Goal: Information Seeking & Learning: Learn about a topic

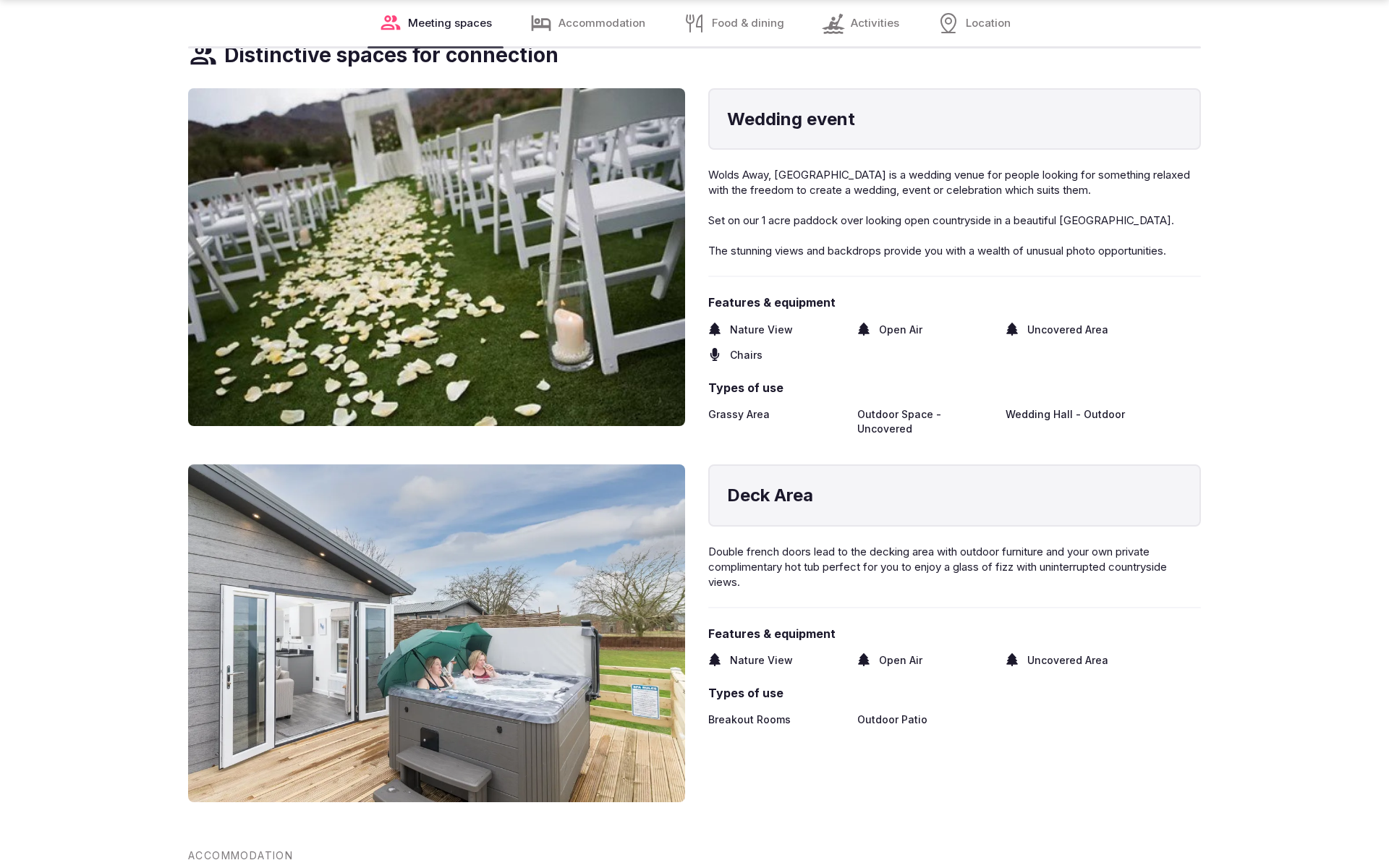
scroll to position [2411, 0]
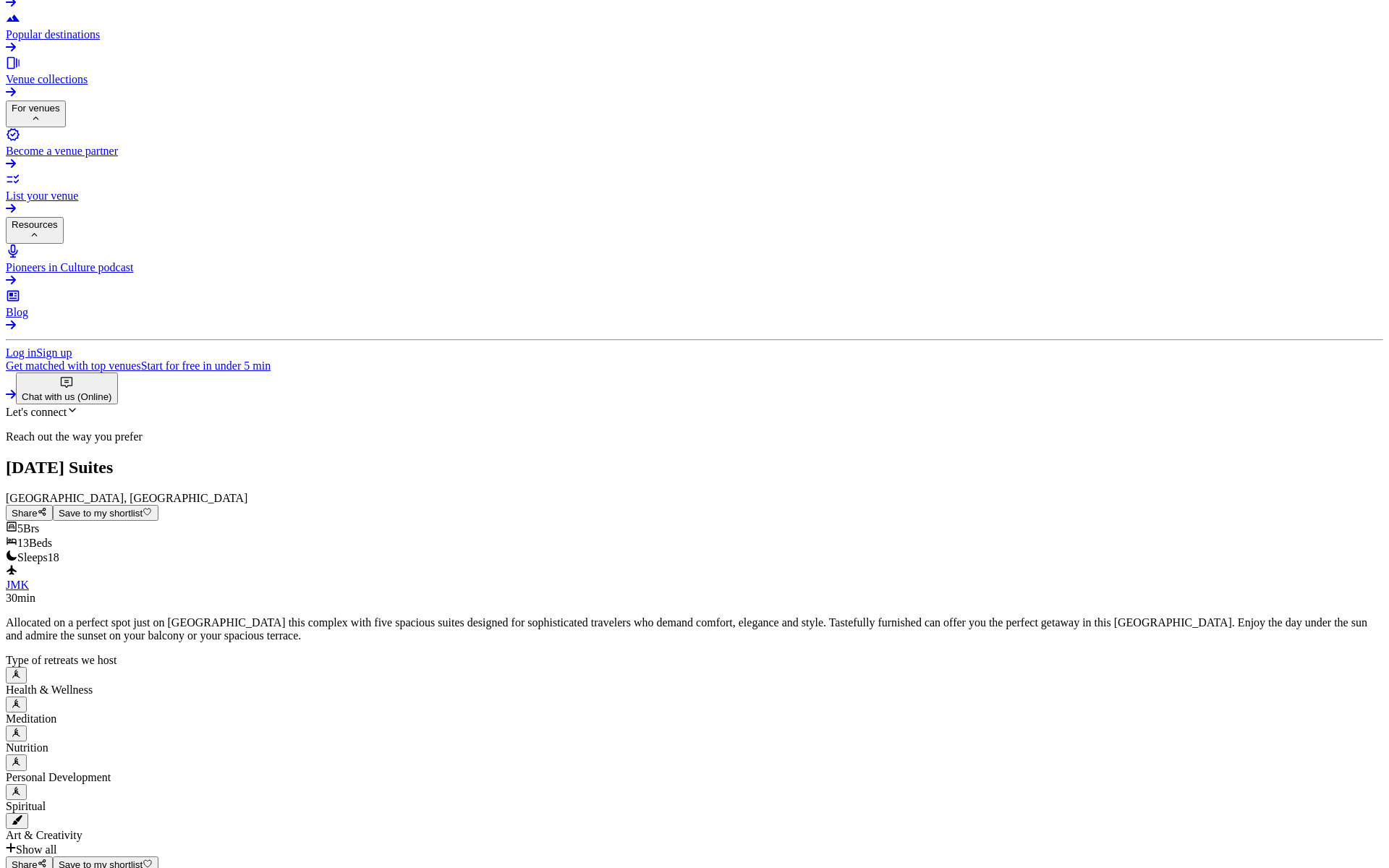
scroll to position [2092, 0]
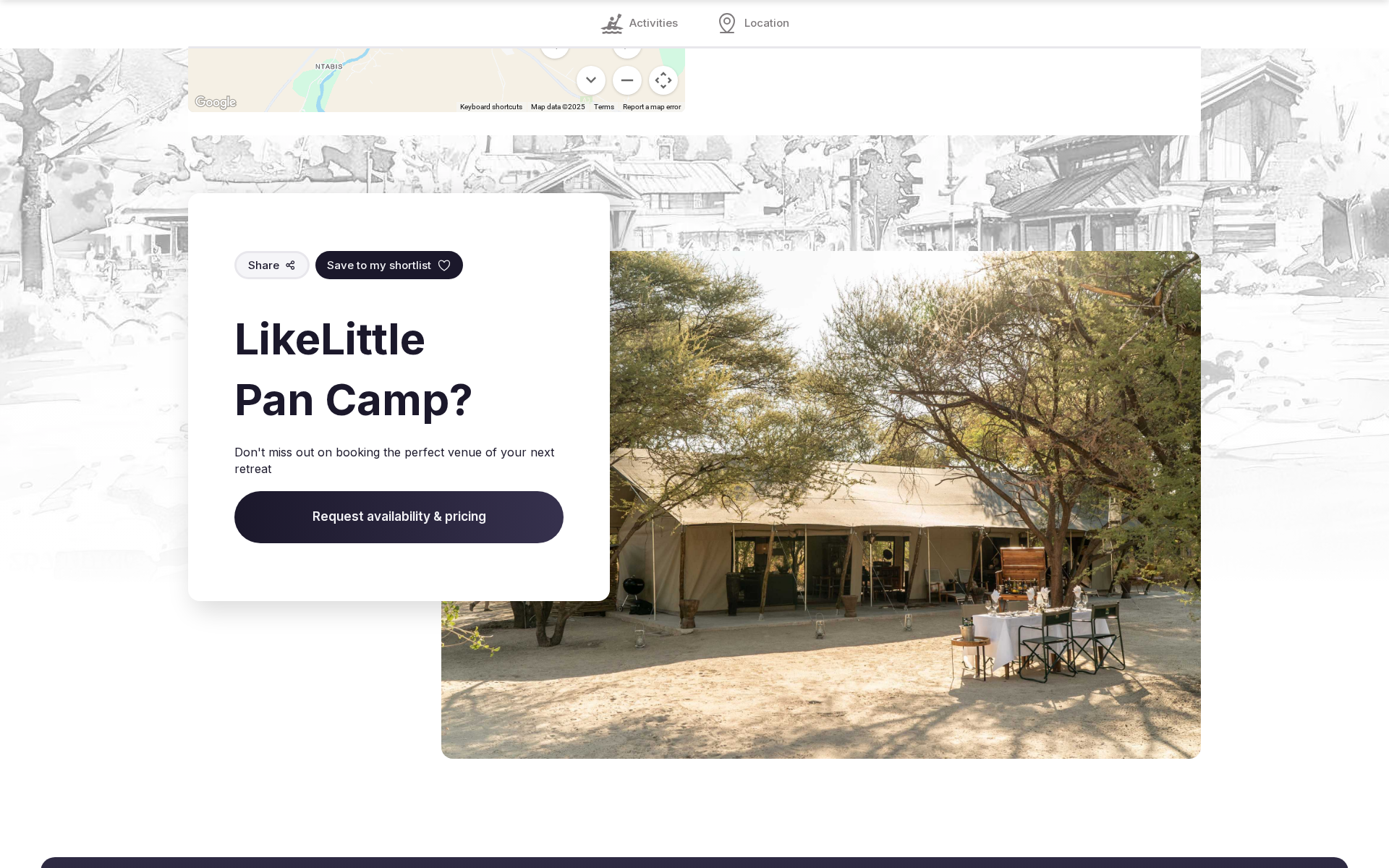
scroll to position [2064, 0]
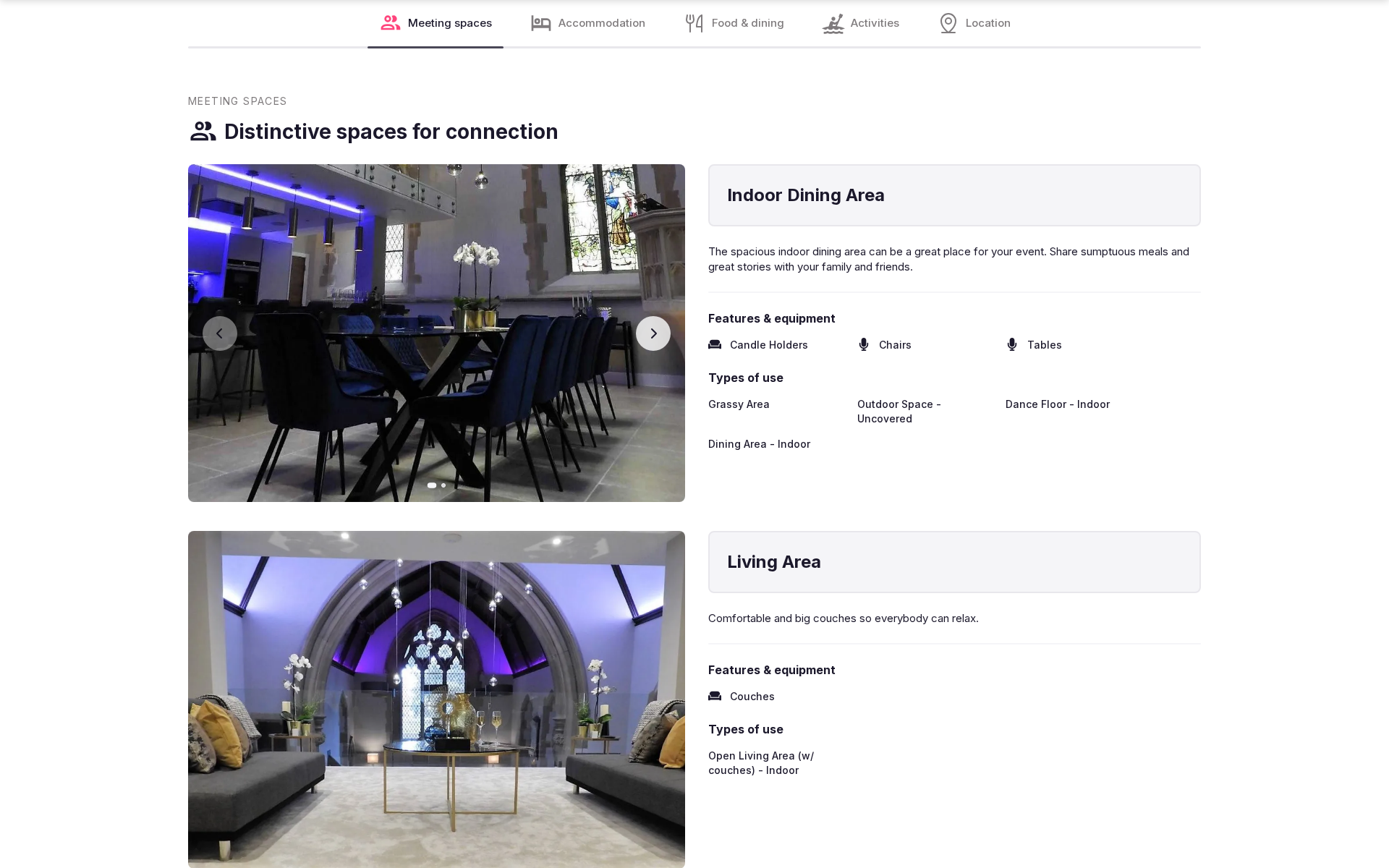
scroll to position [2421, 0]
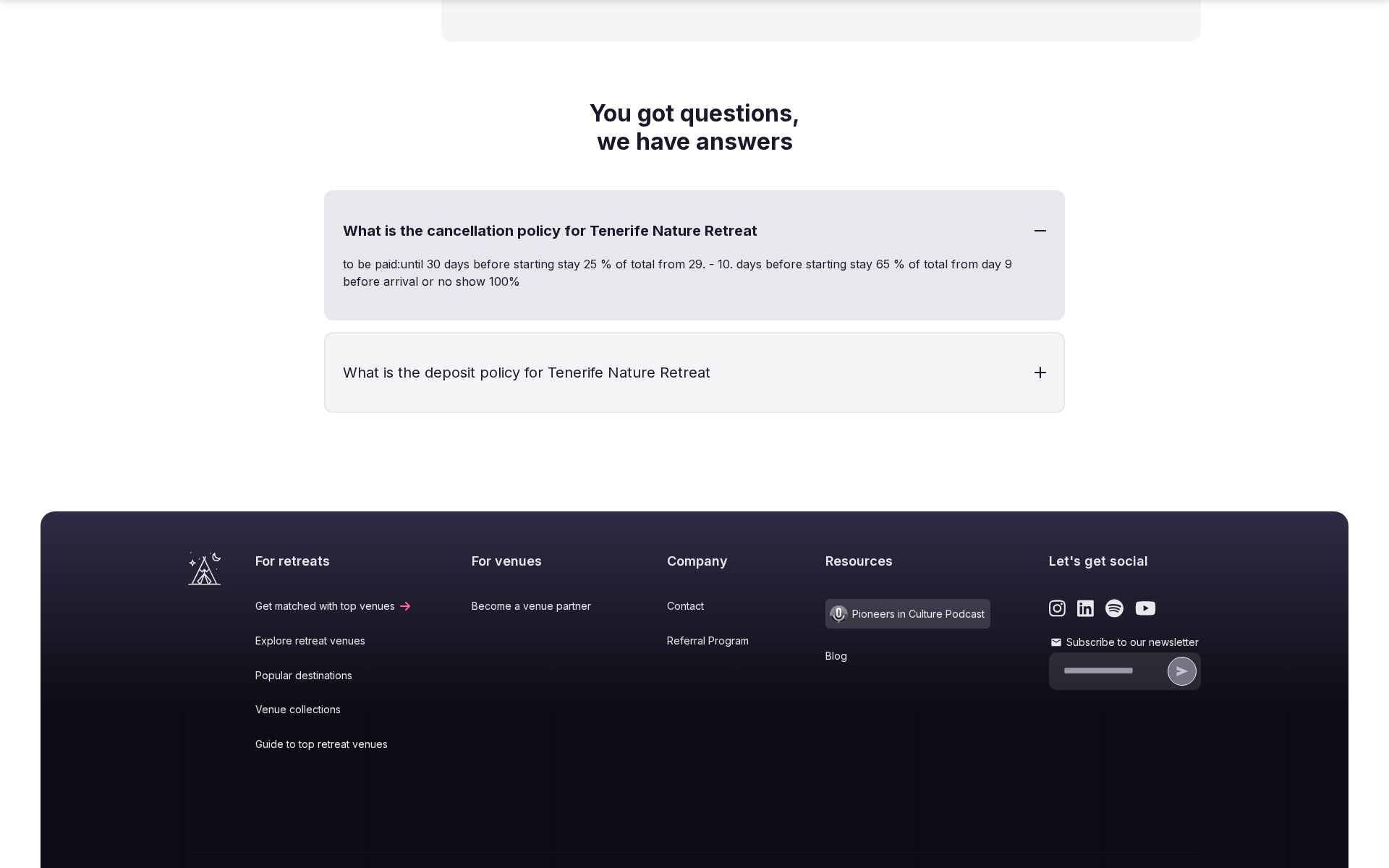
scroll to position [2509, 0]
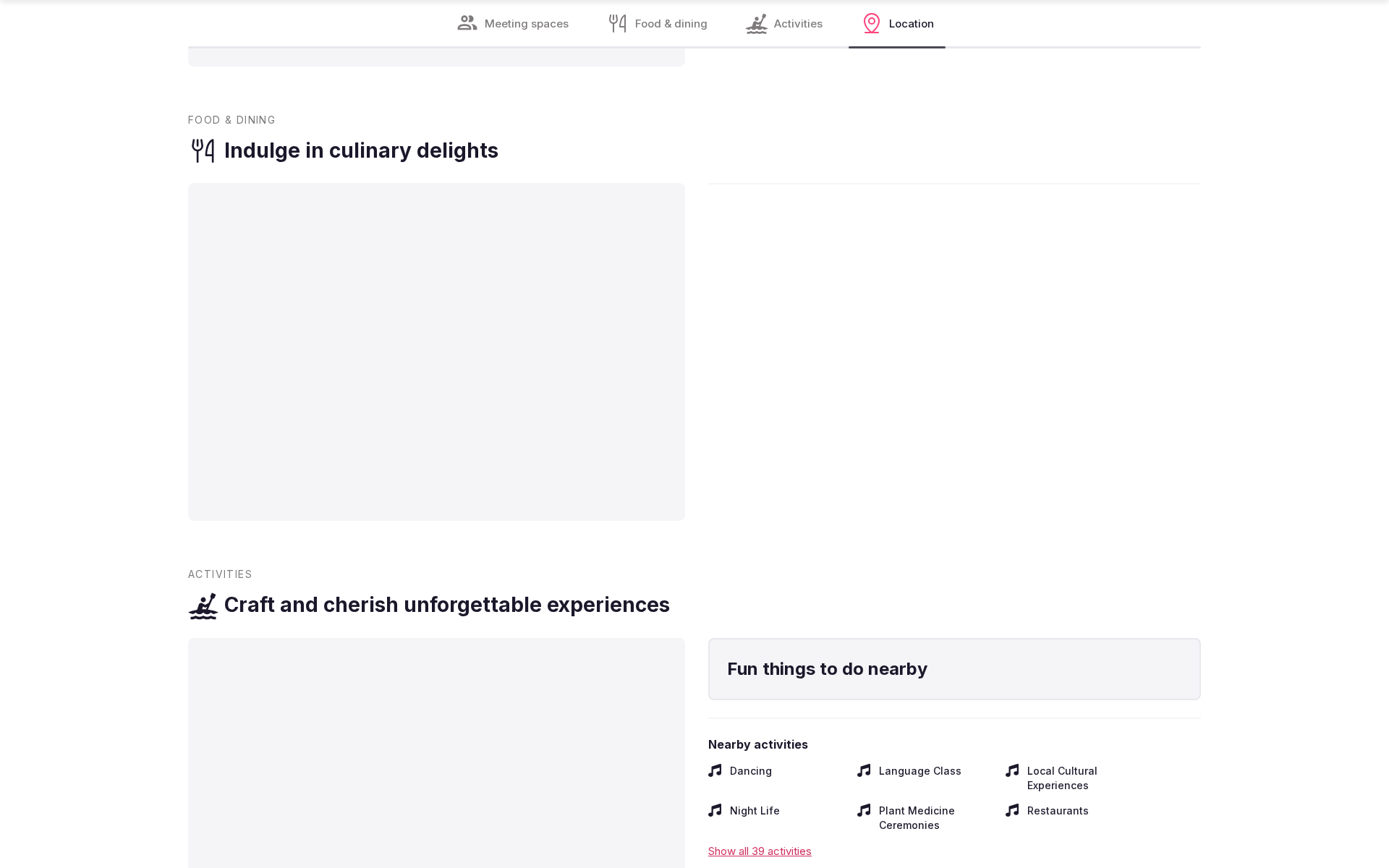
scroll to position [3259, 0]
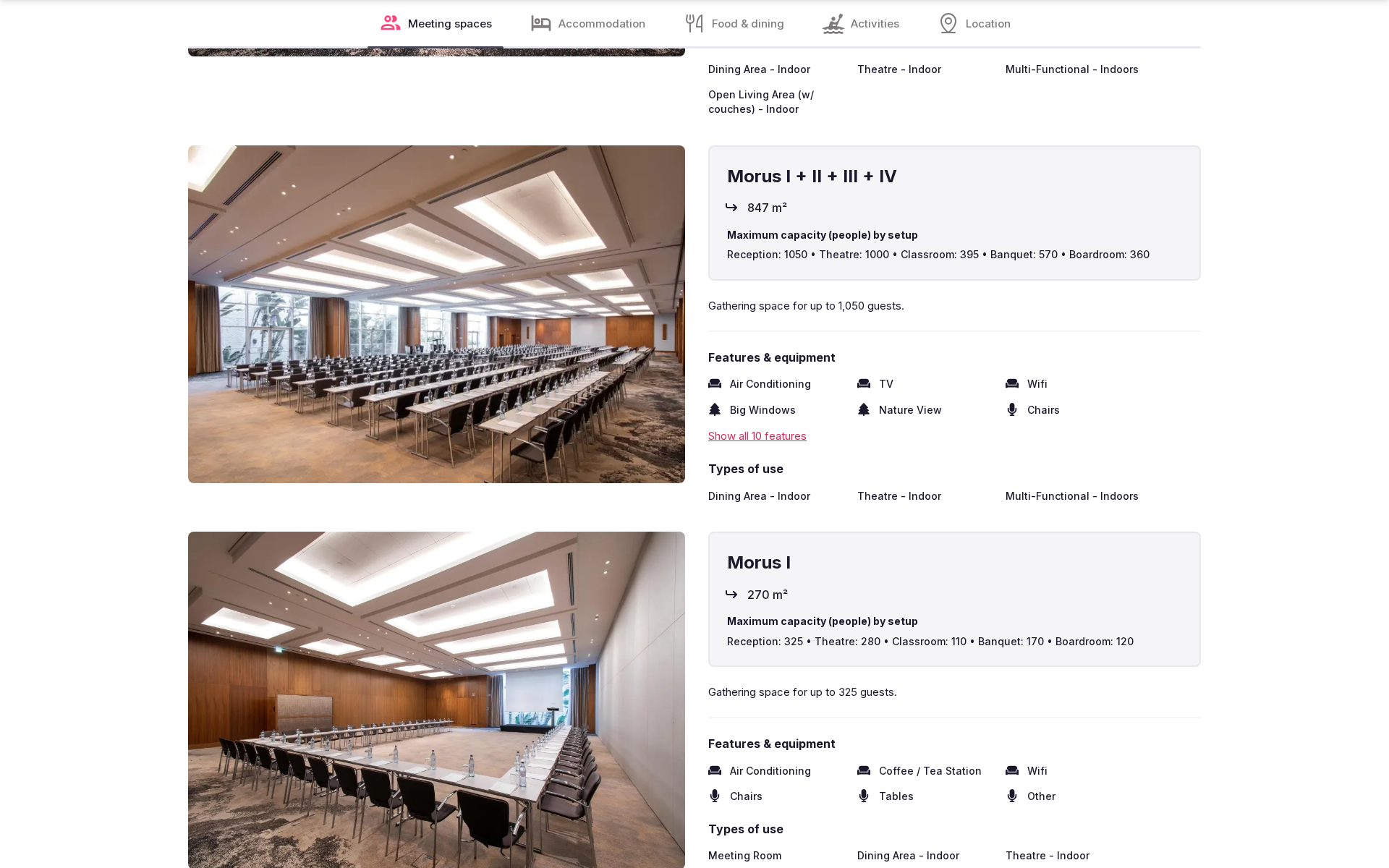
scroll to position [3210, 0]
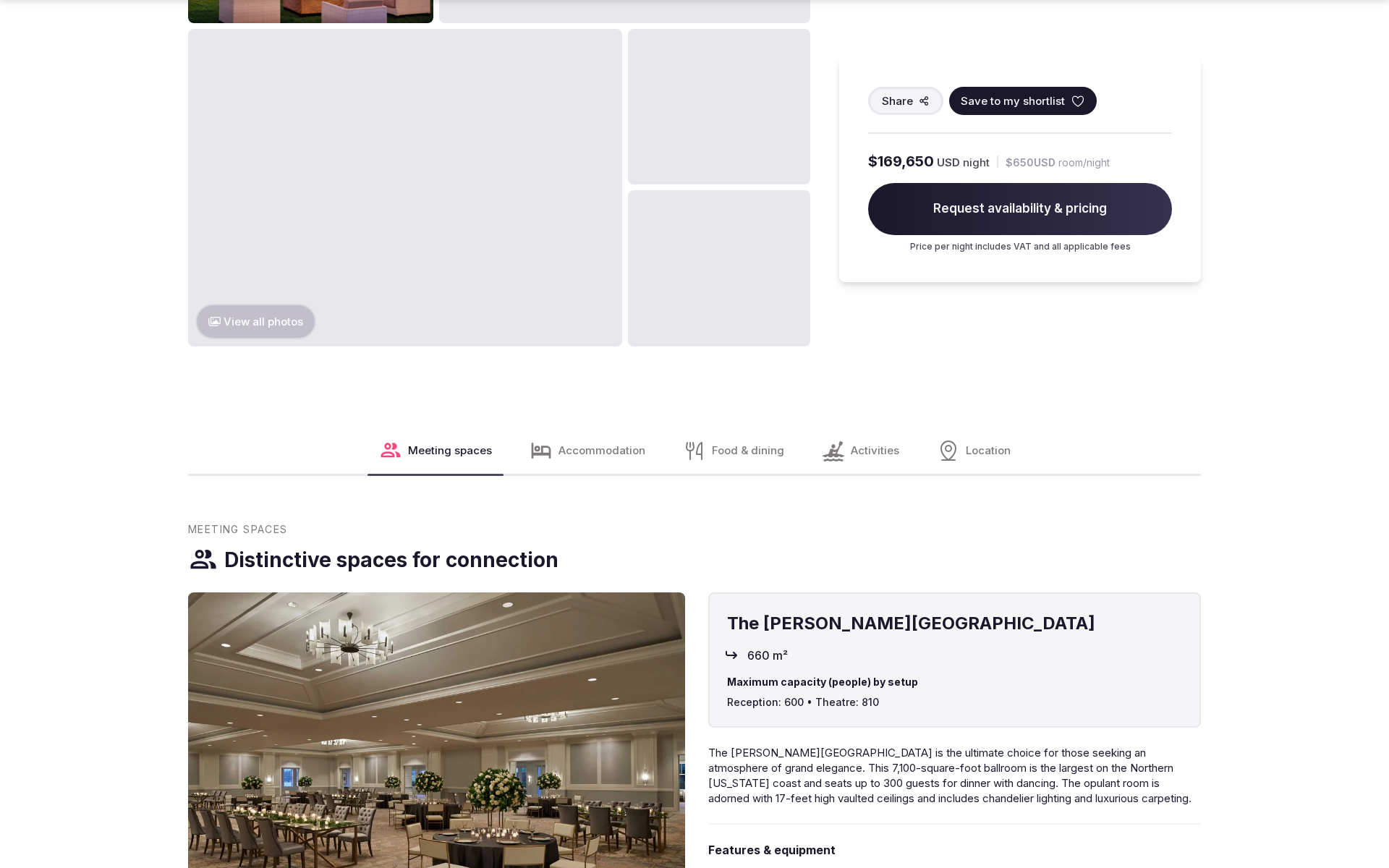
scroll to position [2469, 0]
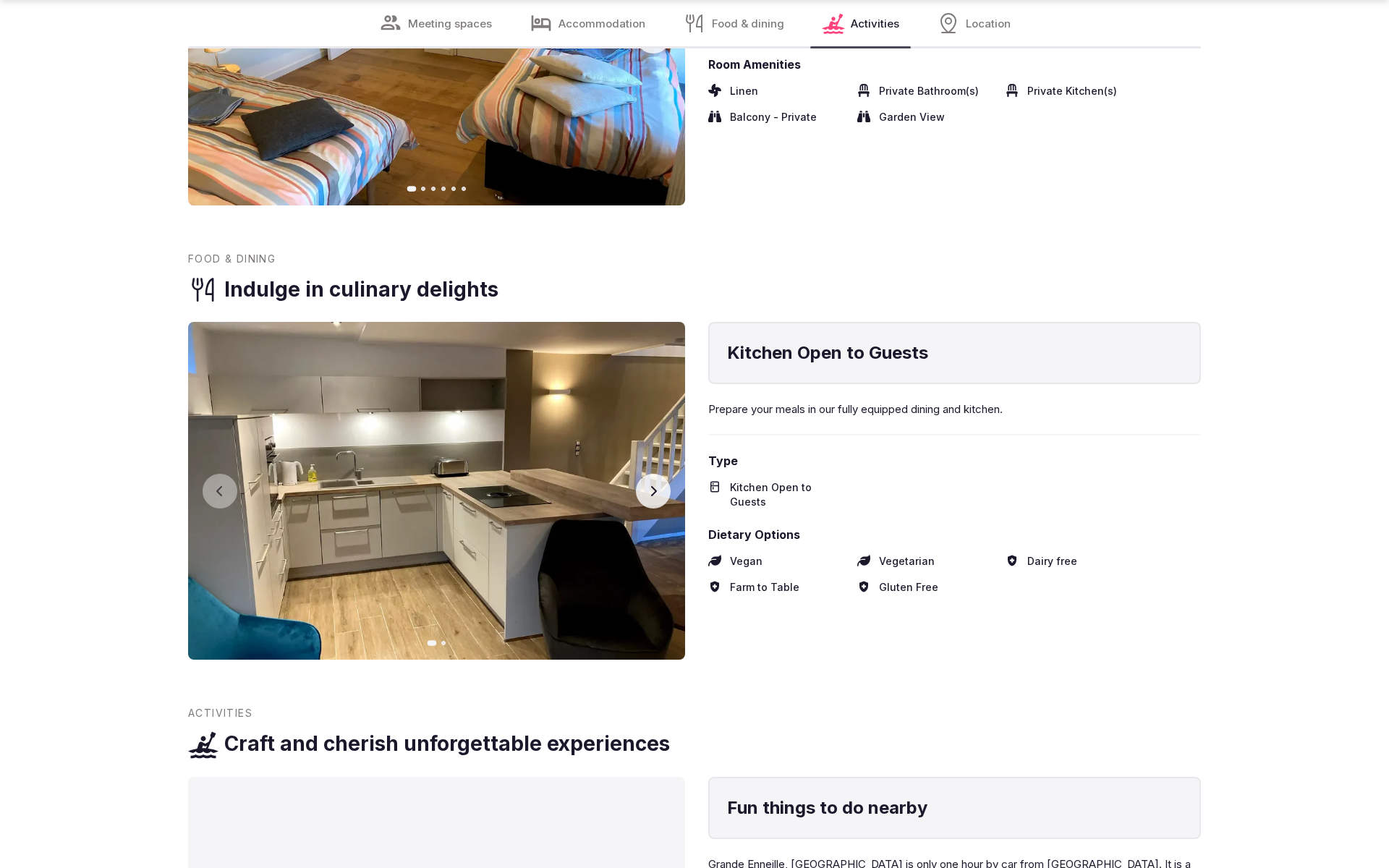
scroll to position [3210, 0]
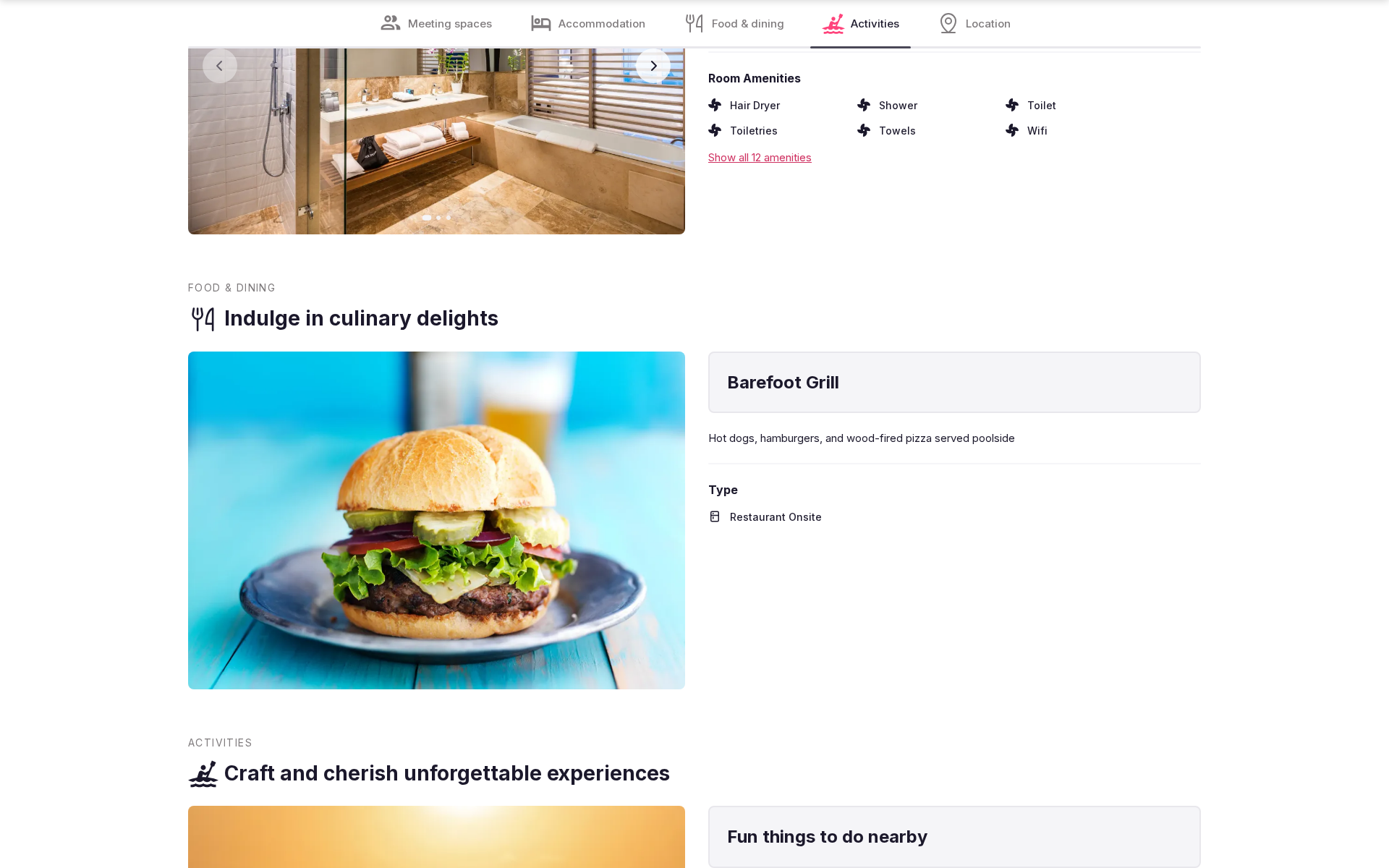
scroll to position [3206, 0]
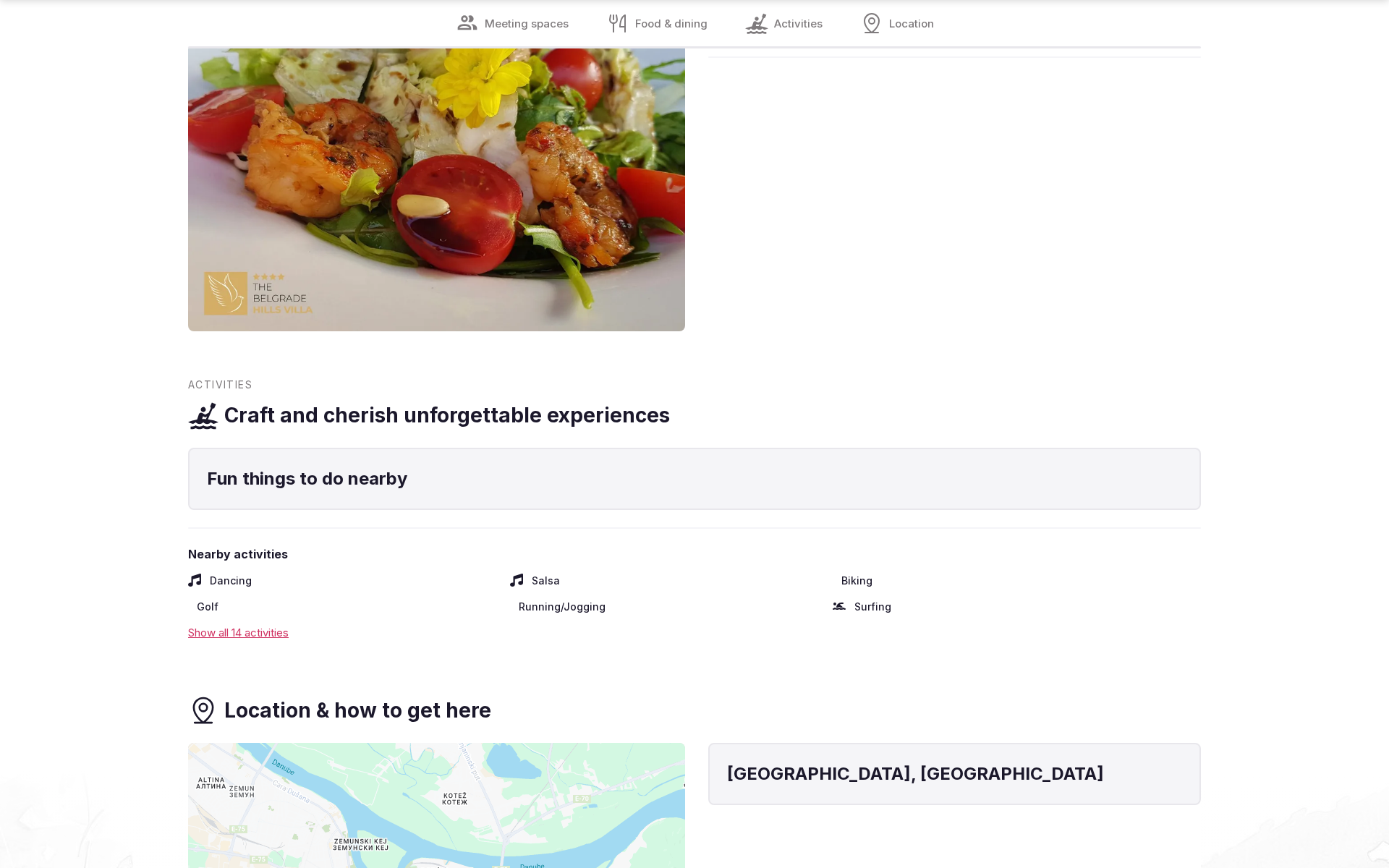
scroll to position [2421, 0]
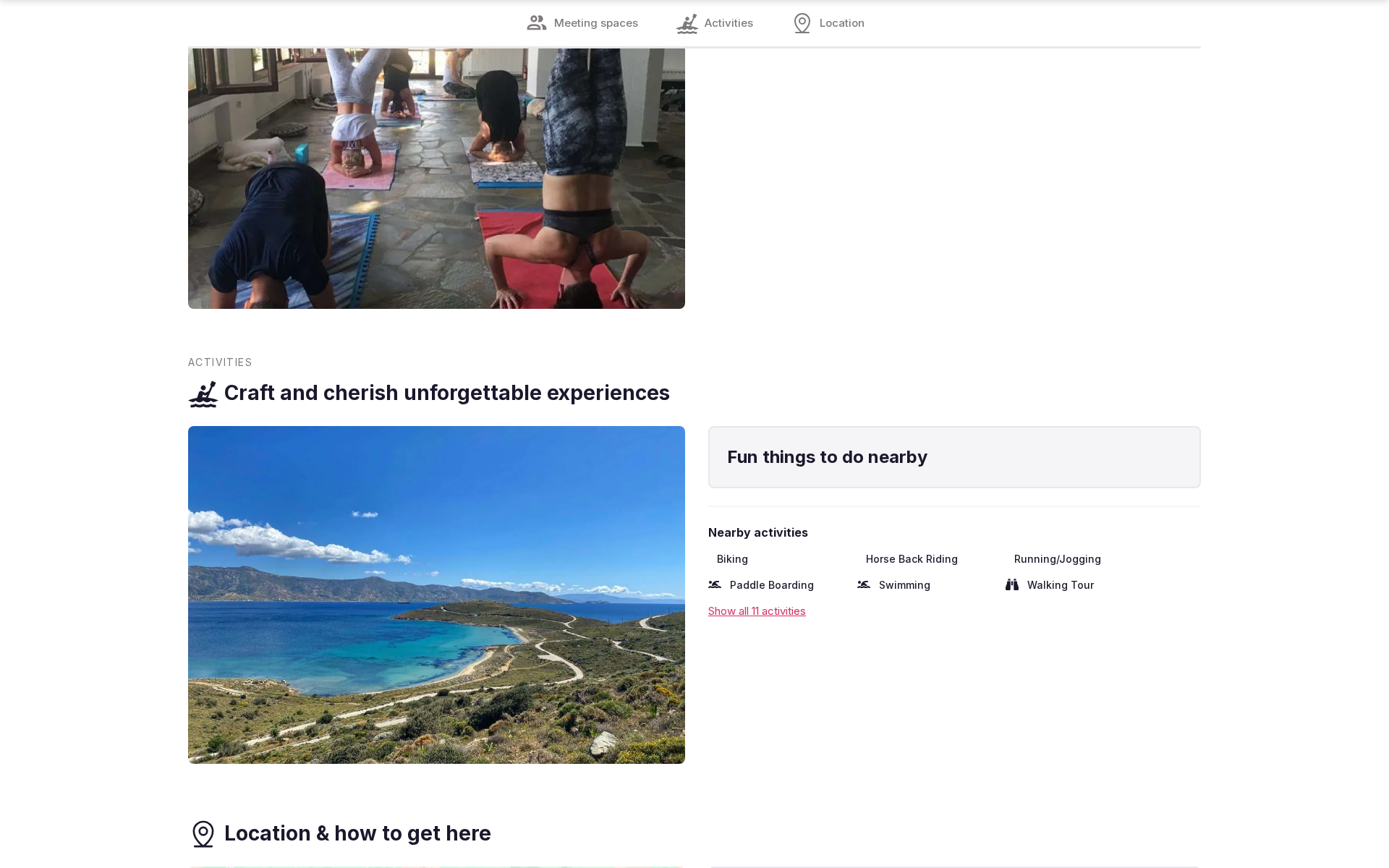
scroll to position [2421, 0]
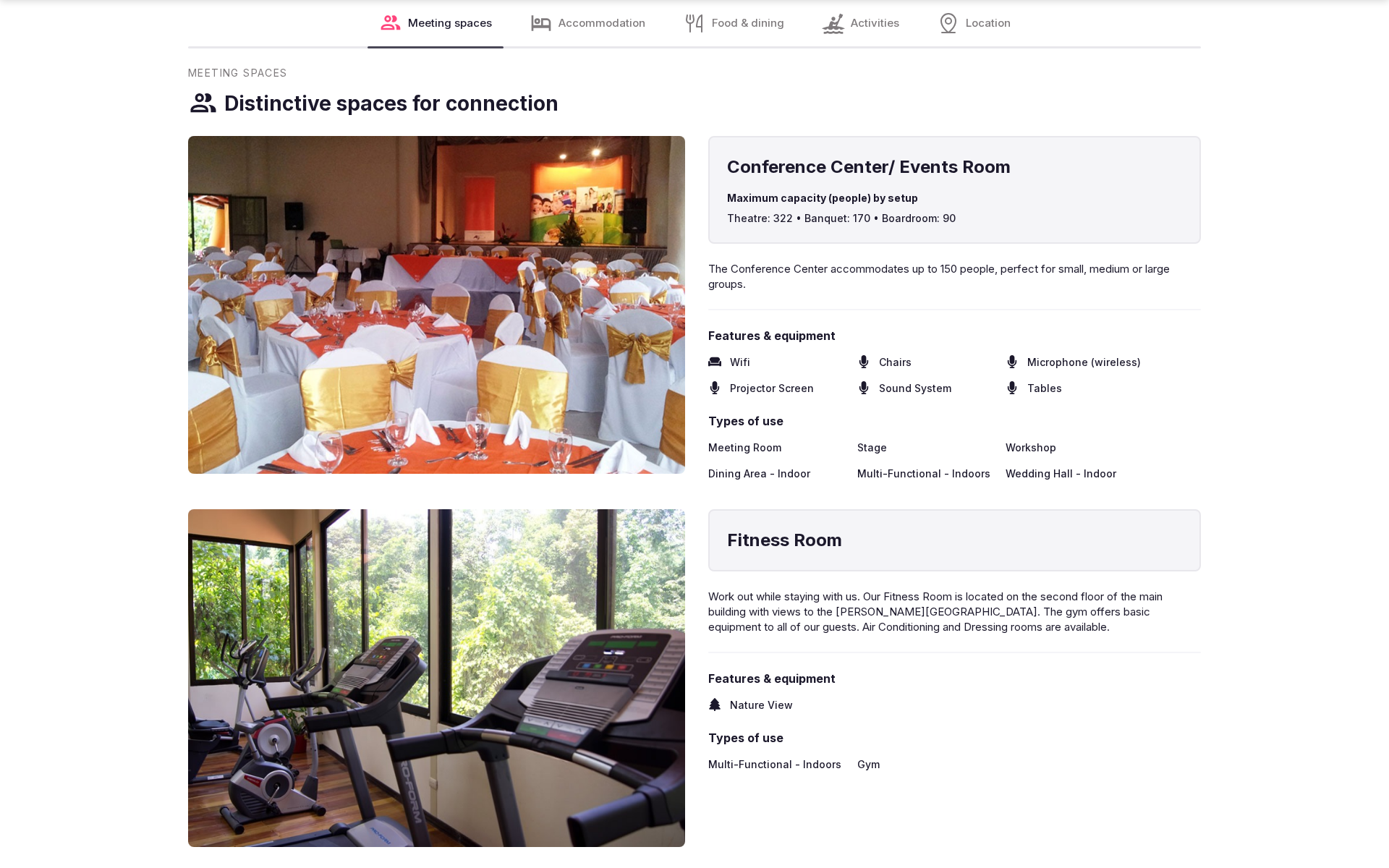
scroll to position [2407, 0]
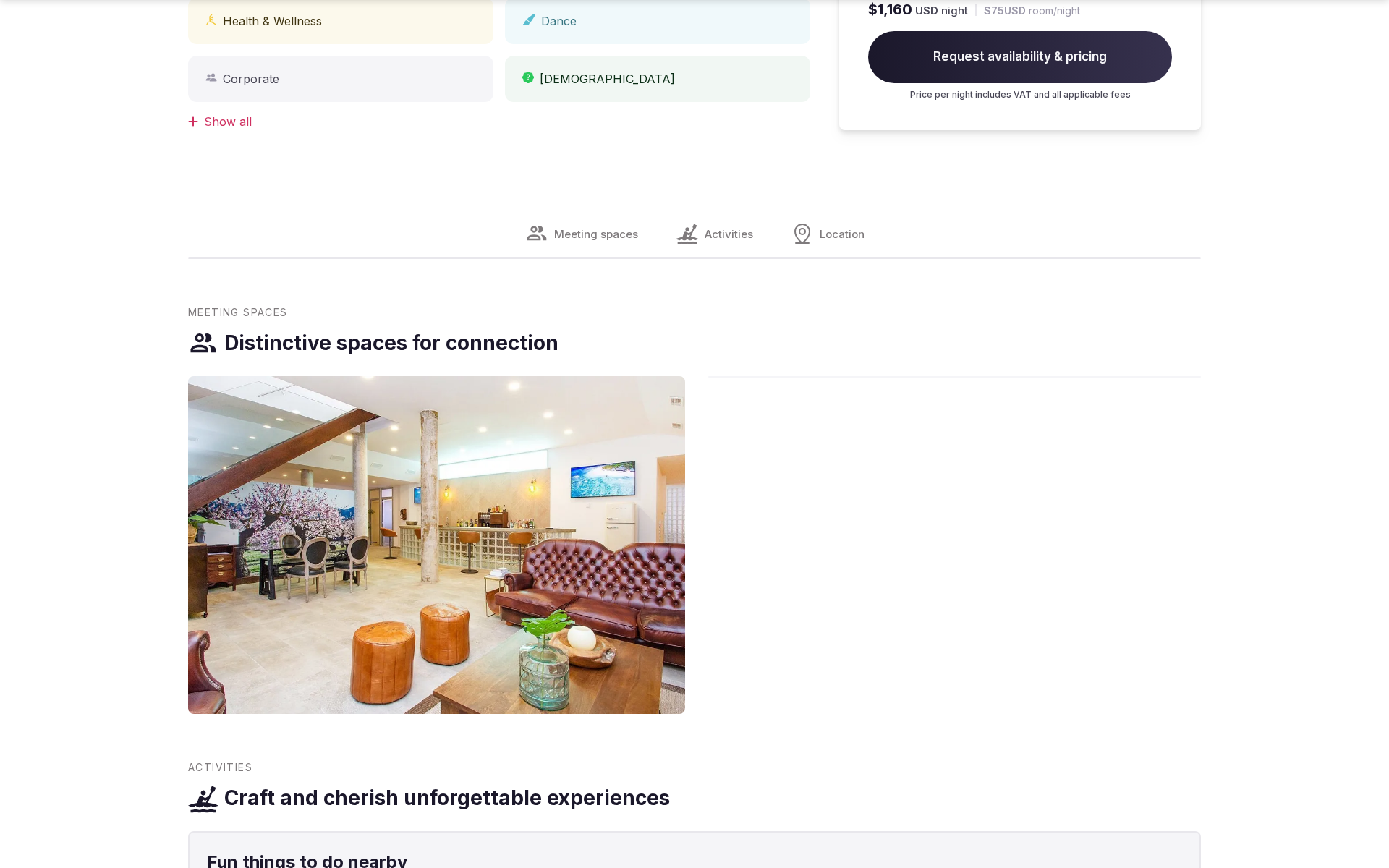
scroll to position [1631, 0]
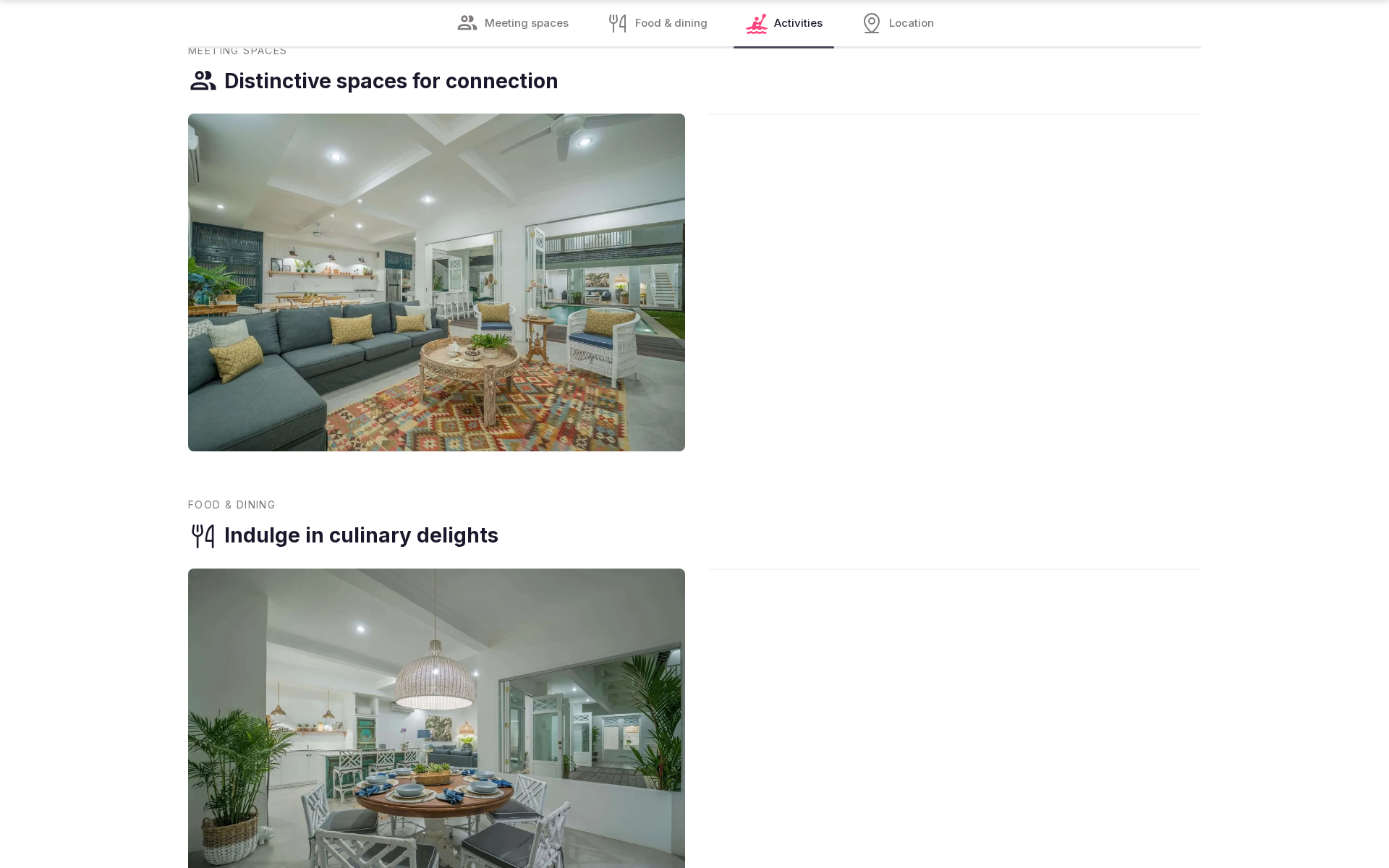
scroll to position [1583, 0]
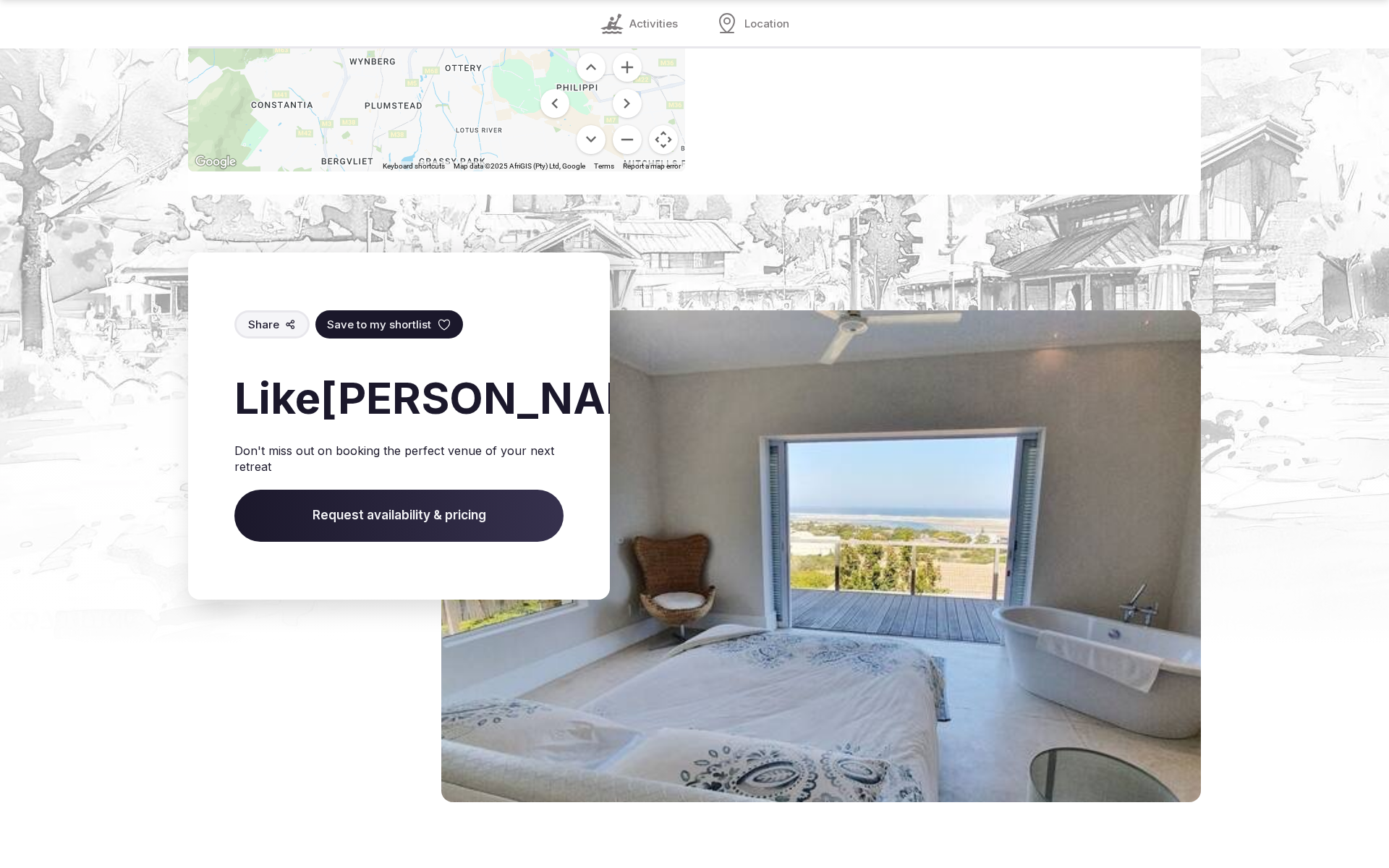
scroll to position [2108, 0]
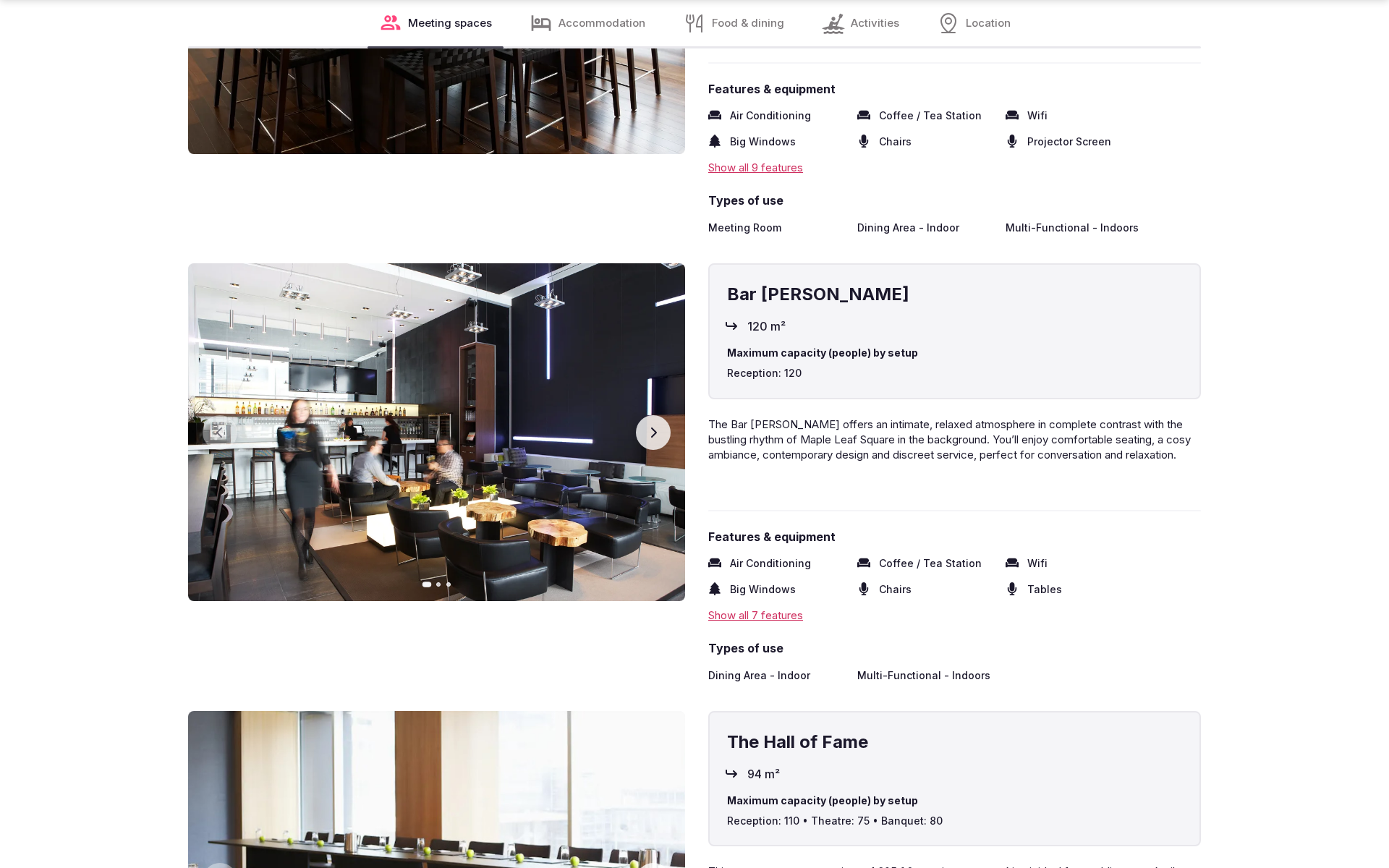
scroll to position [3210, 0]
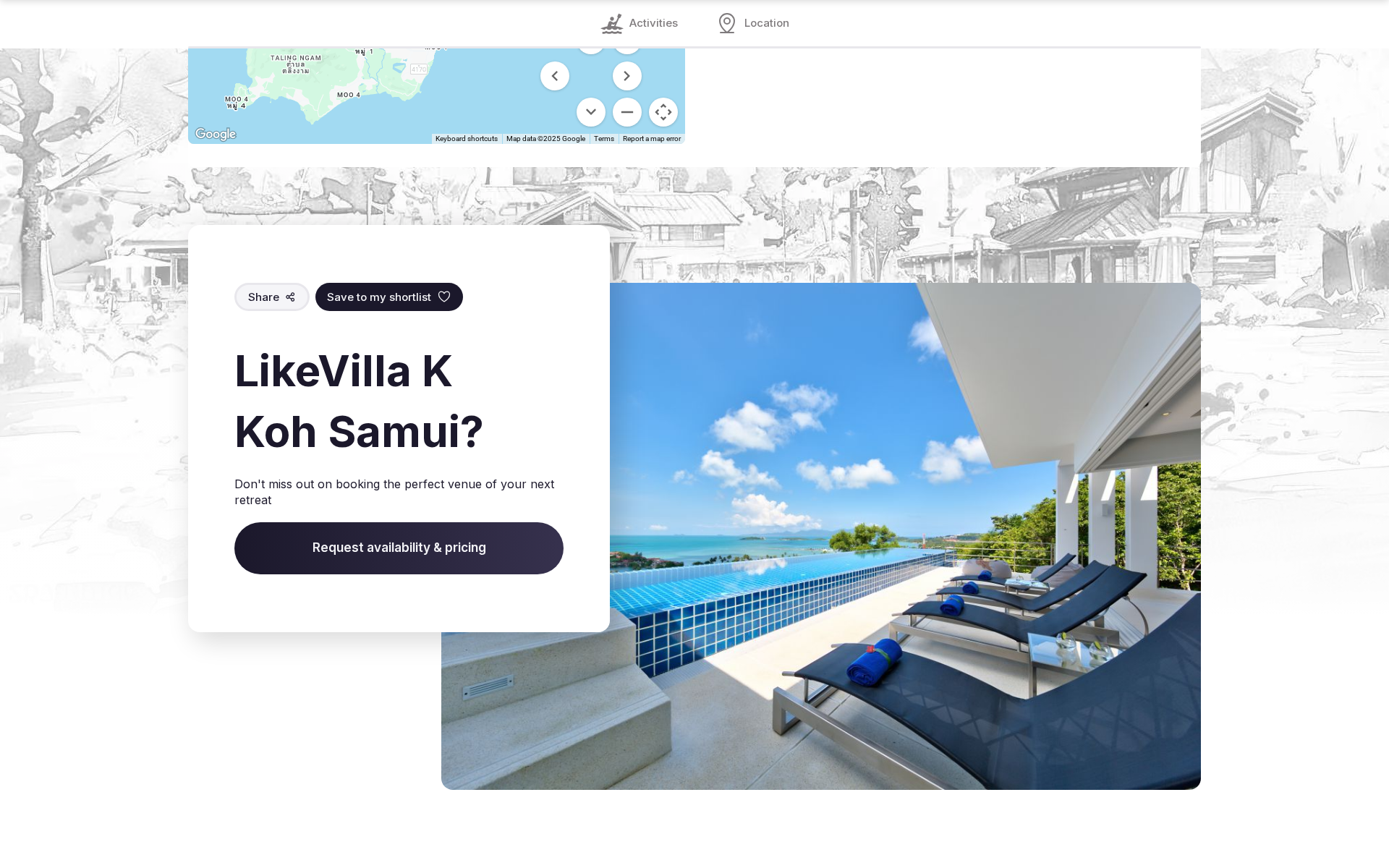
scroll to position [2080, 0]
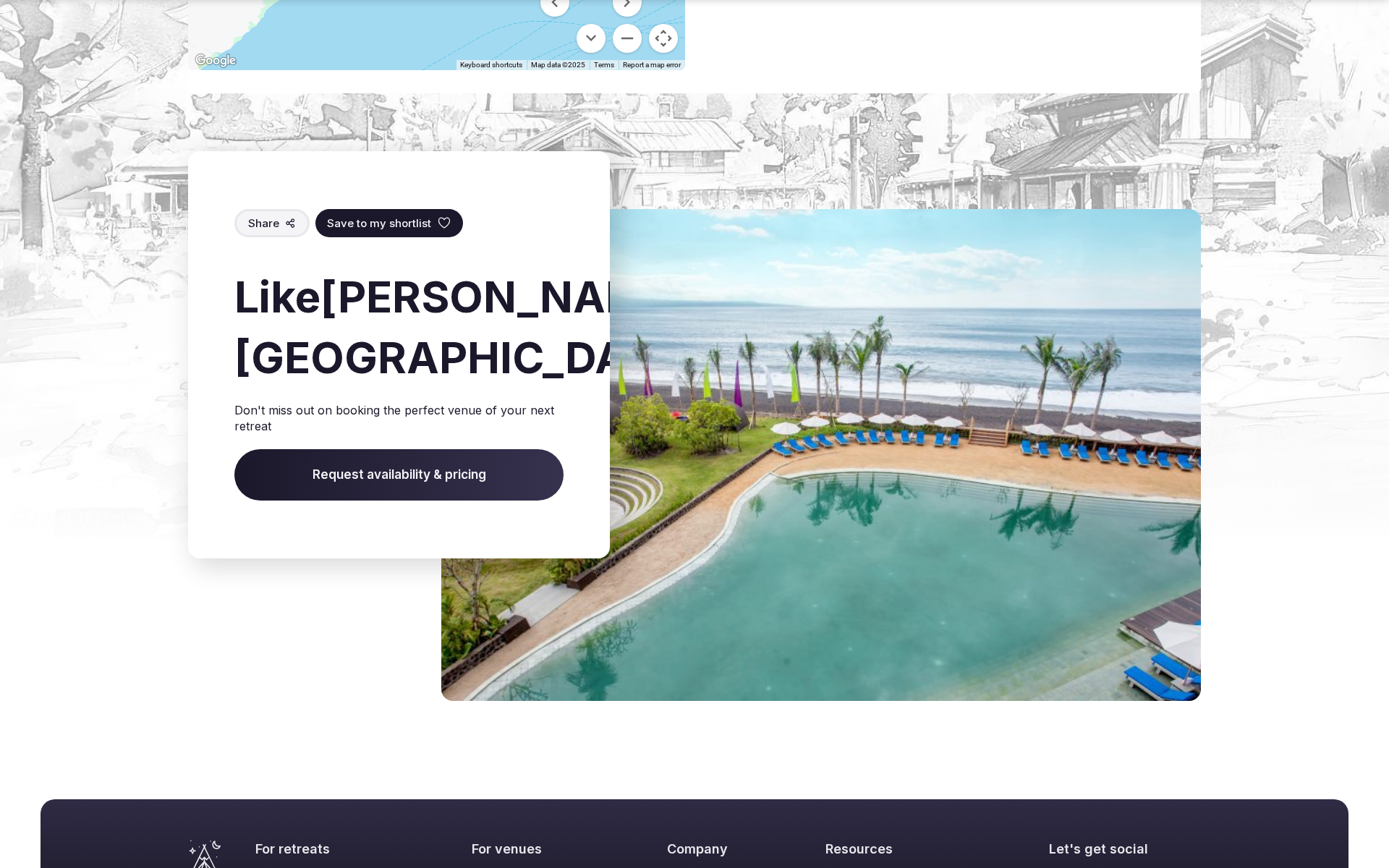
scroll to position [2007, 0]
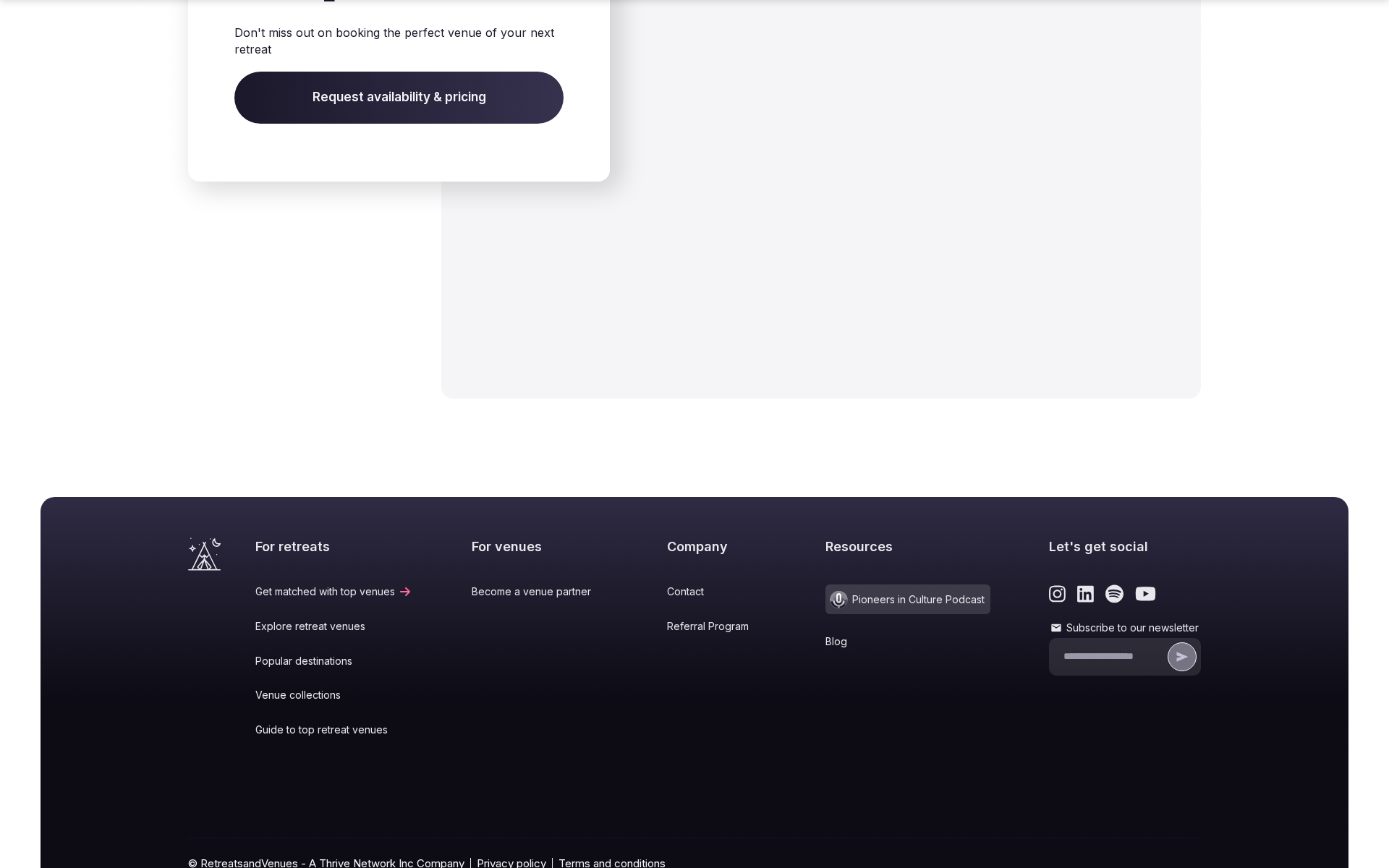
scroll to position [2494, 0]
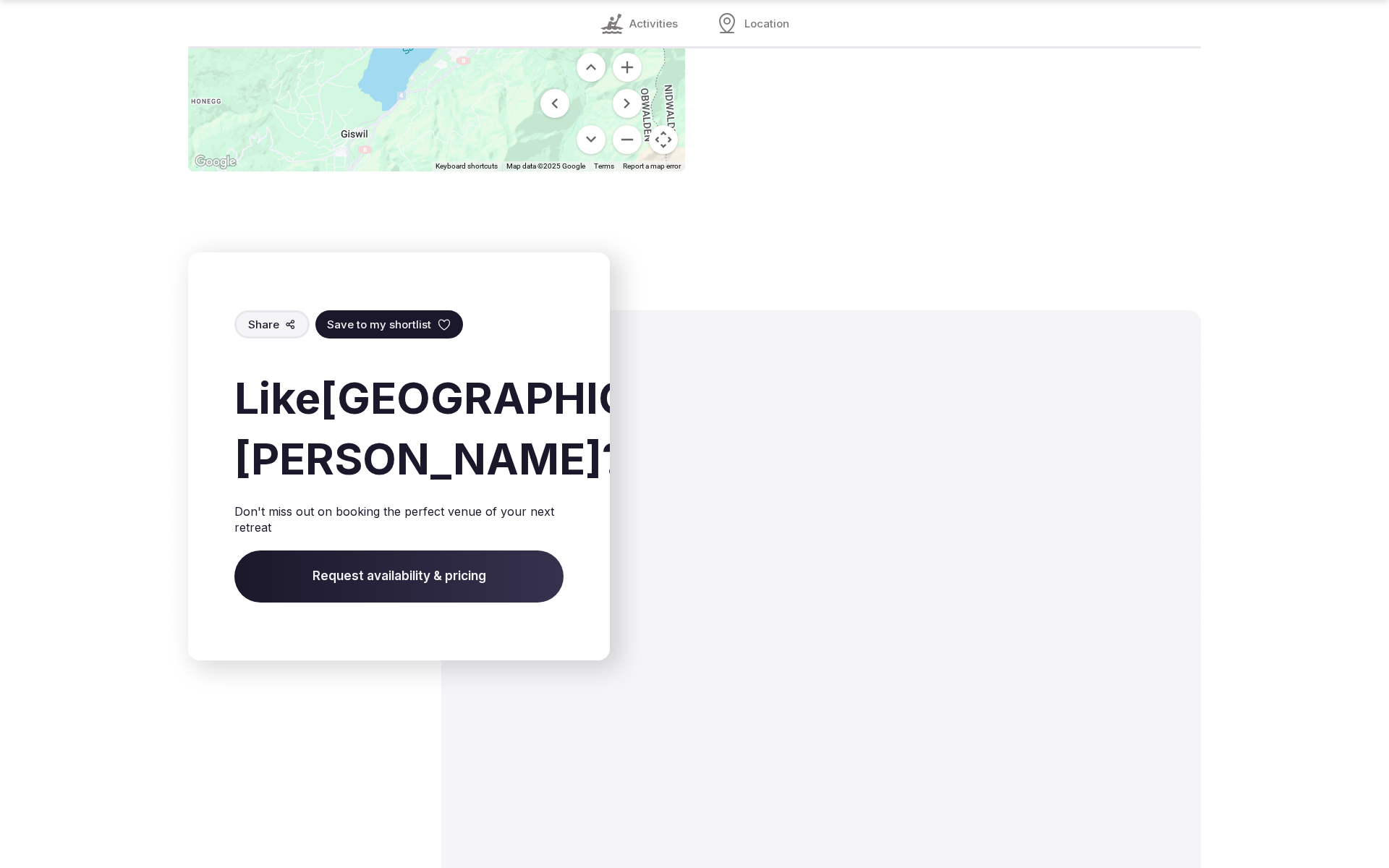
scroll to position [2186, 0]
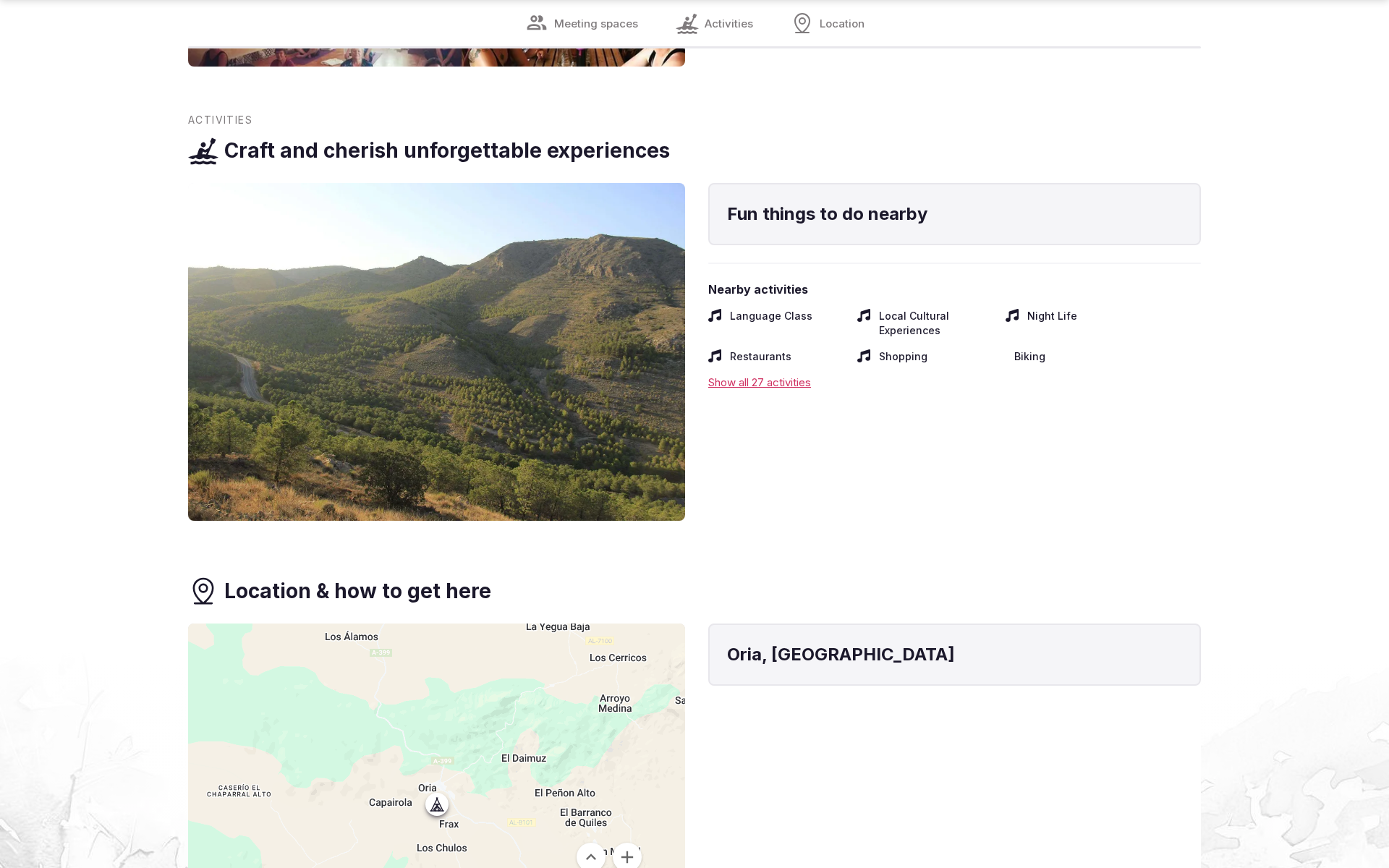
scroll to position [3259, 0]
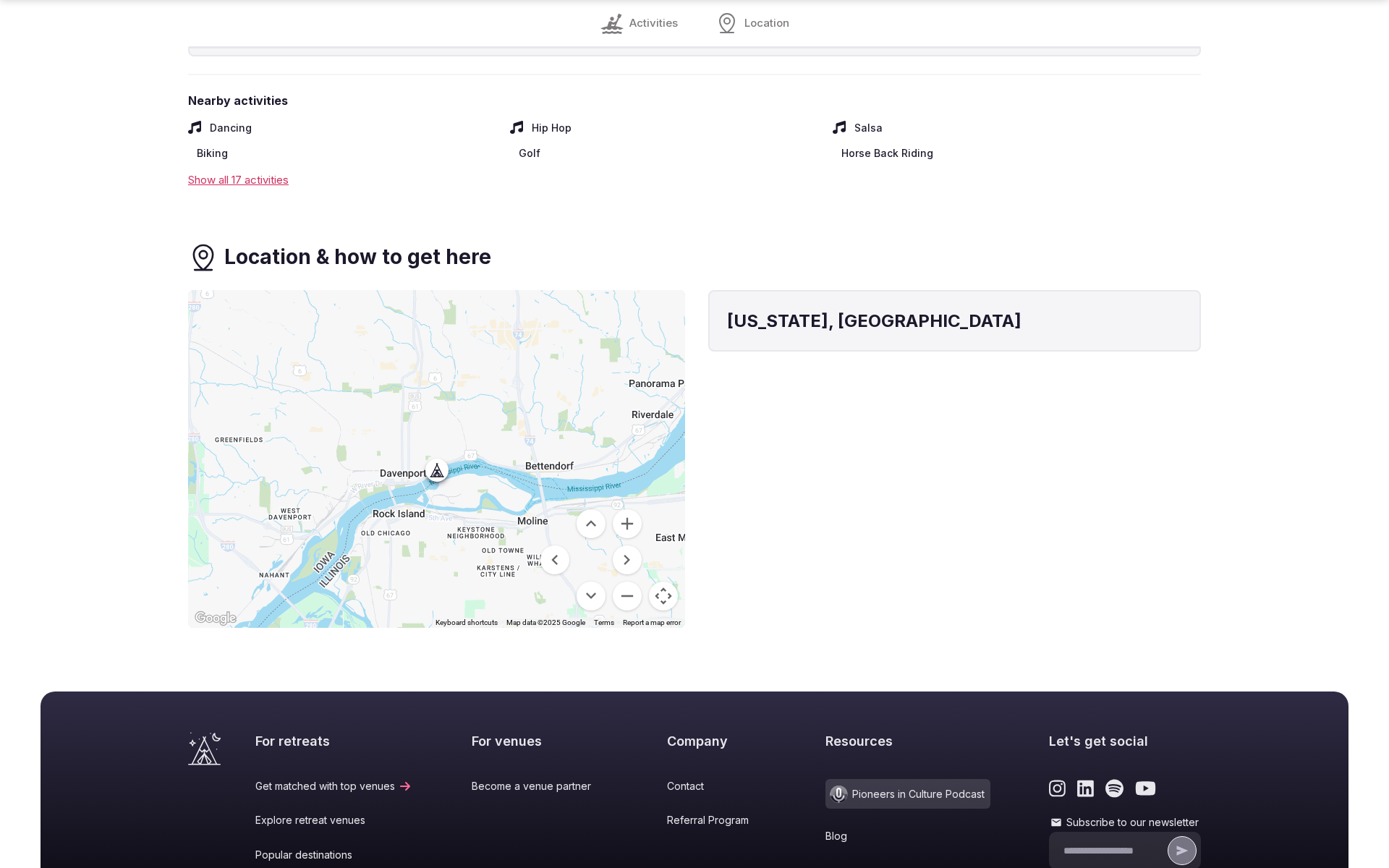
scroll to position [1045, 0]
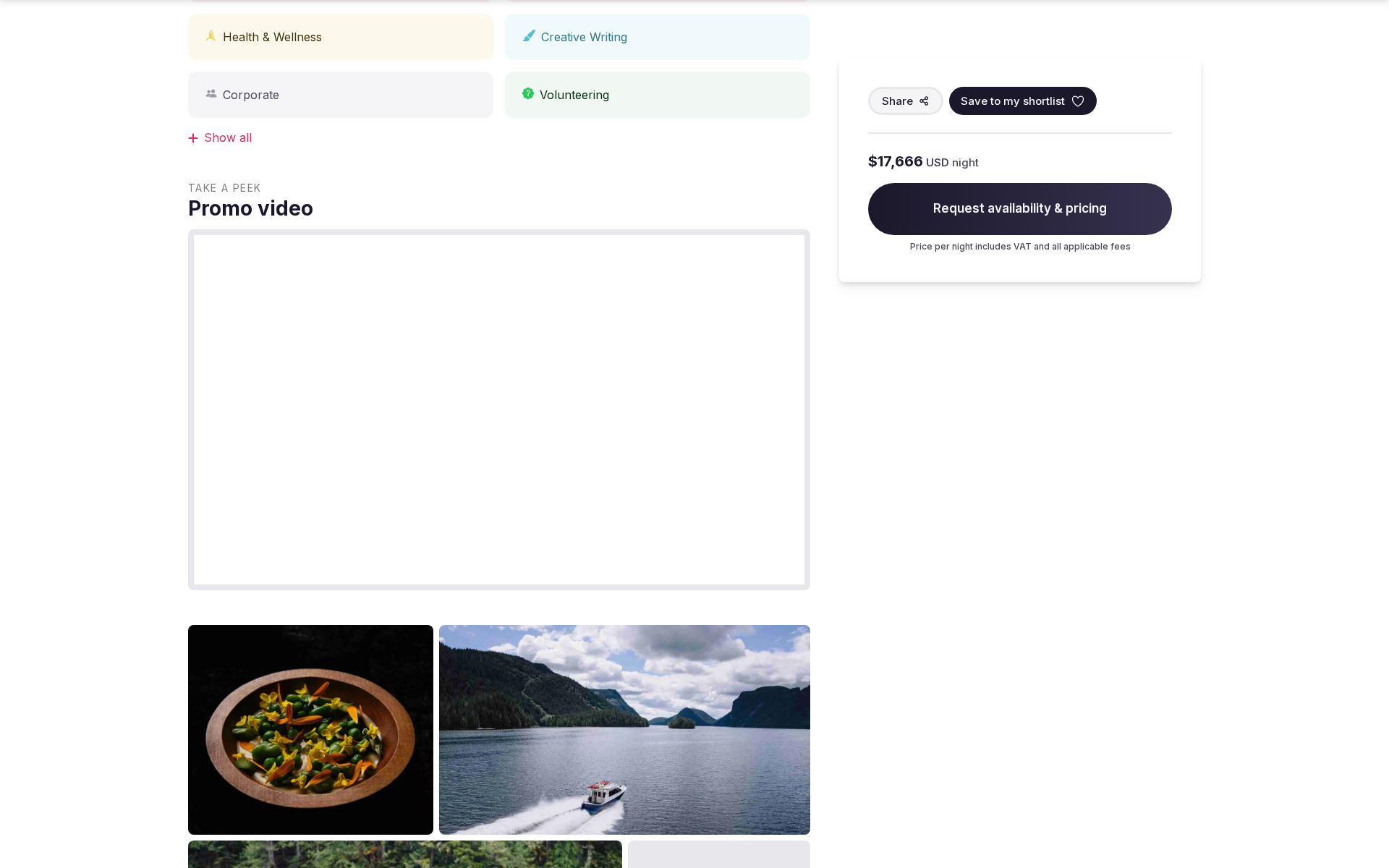
scroll to position [2469, 0]
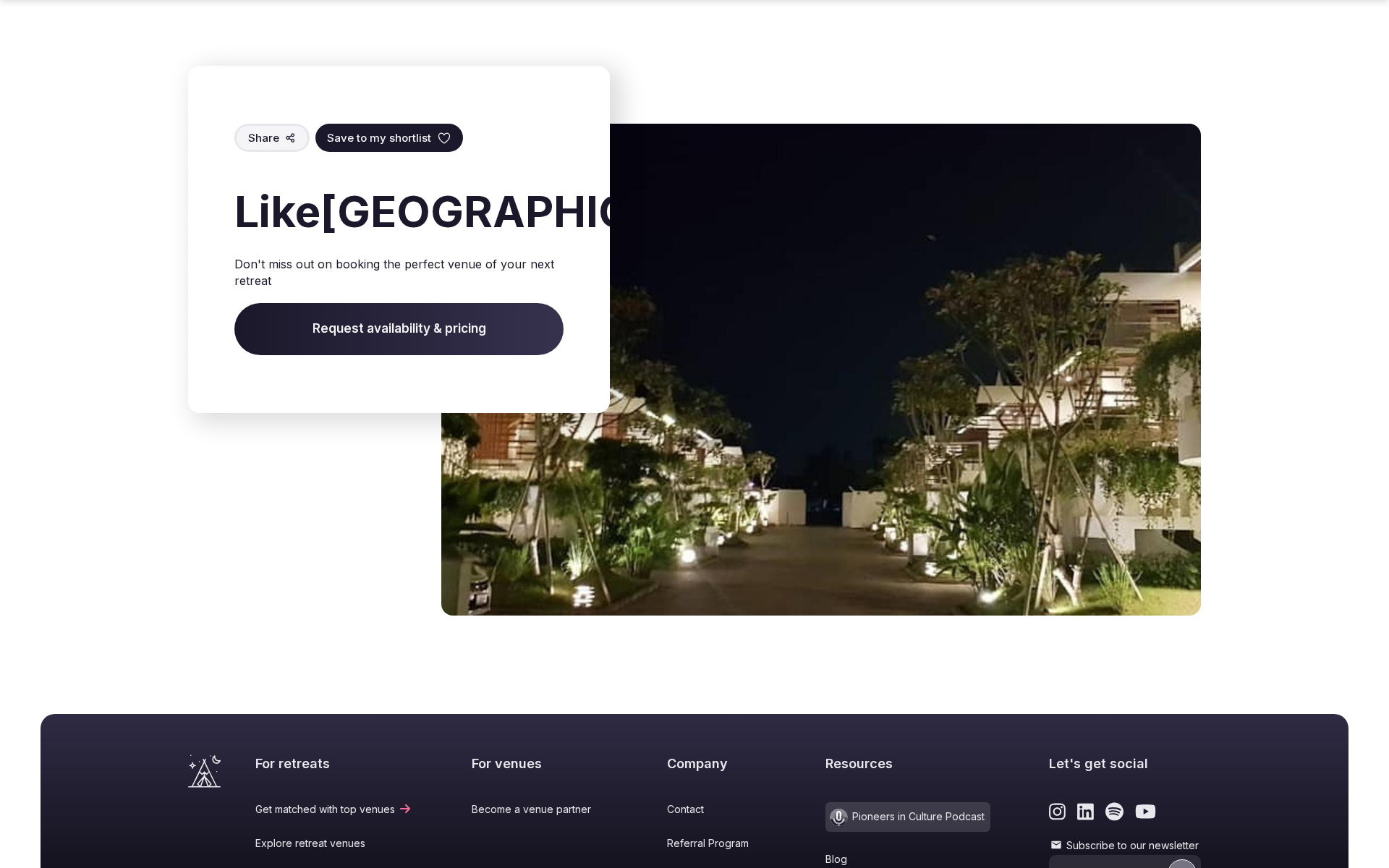
scroll to position [1922, 0]
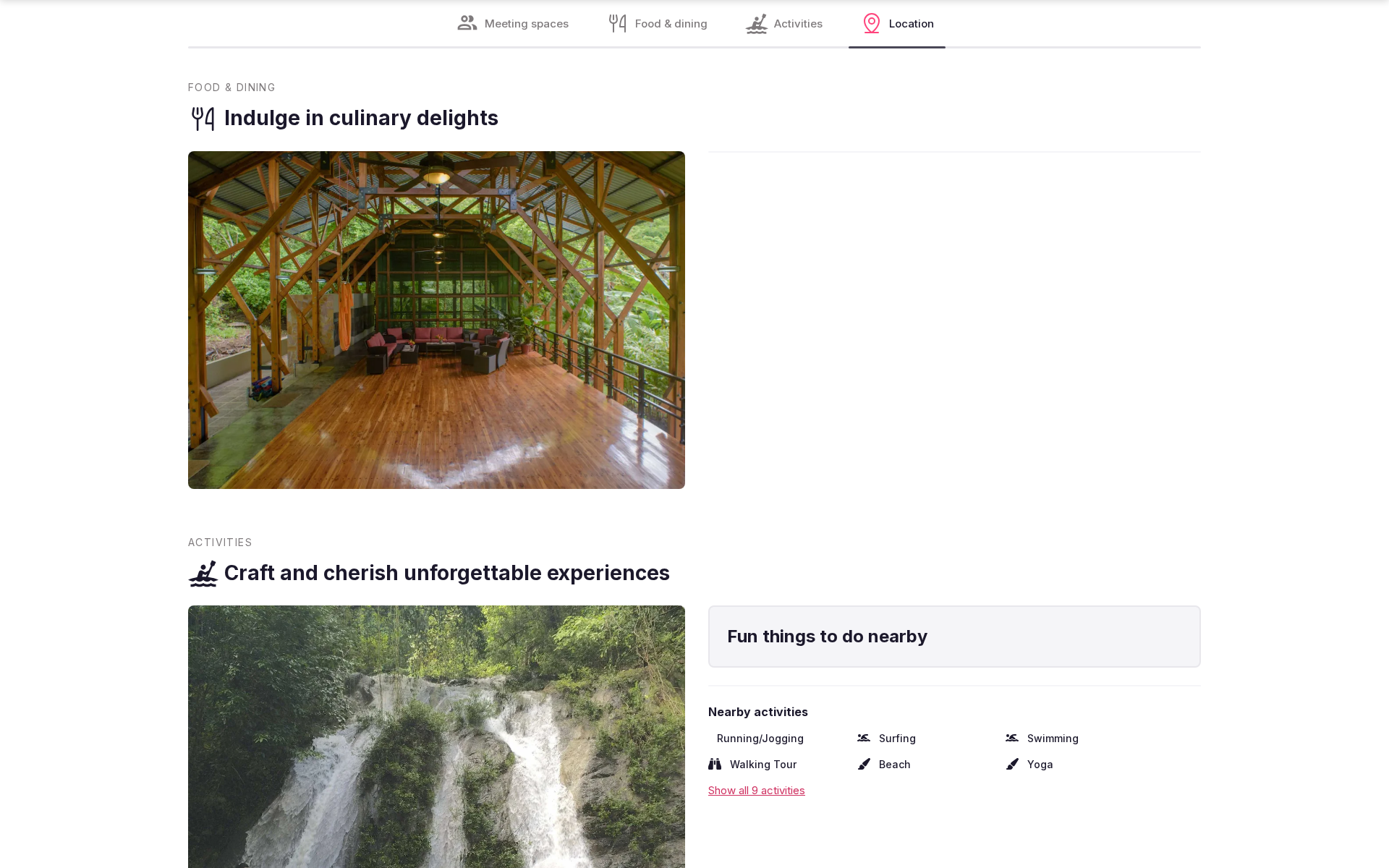
scroll to position [3259, 0]
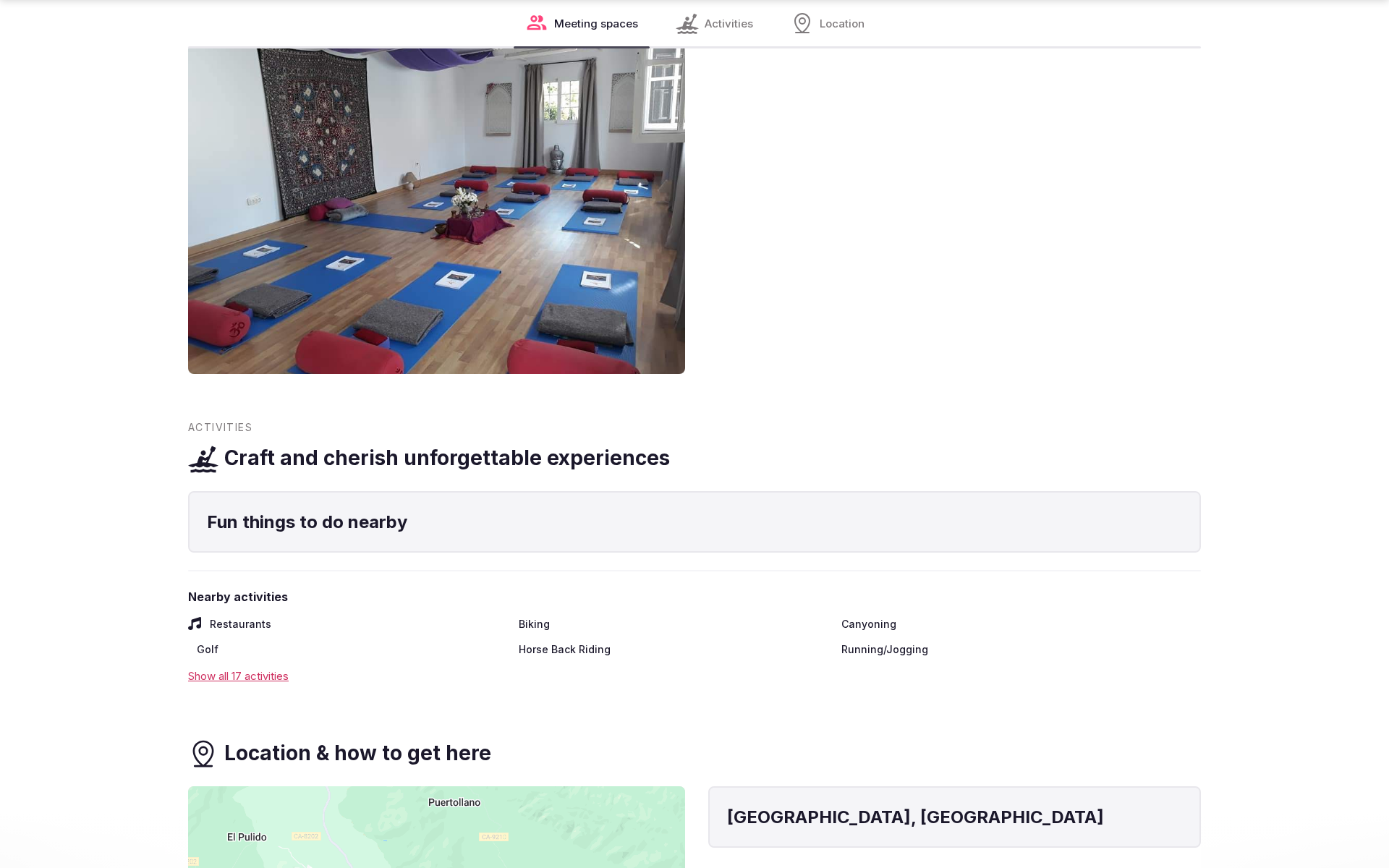
scroll to position [2421, 0]
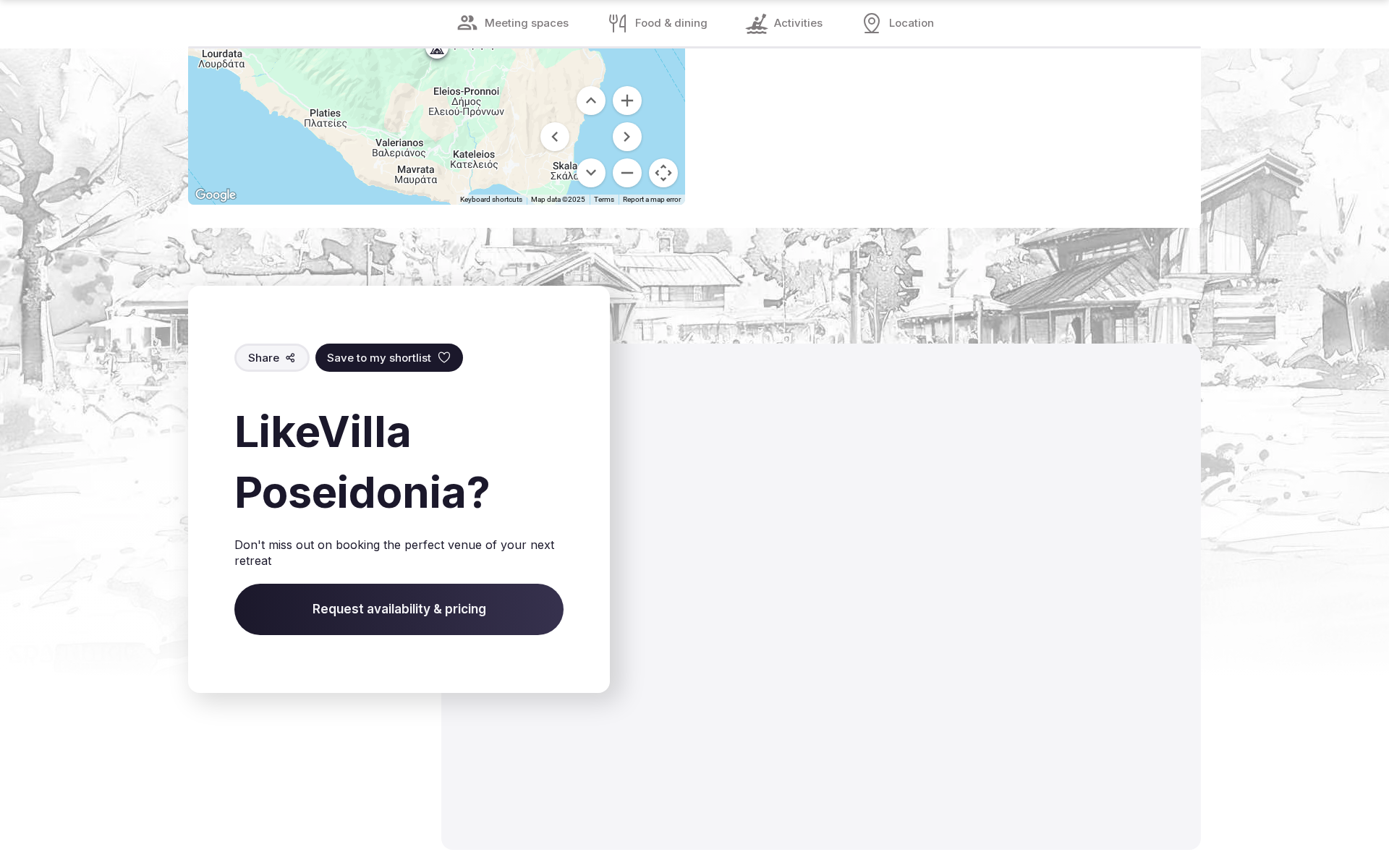
scroll to position [2296, 0]
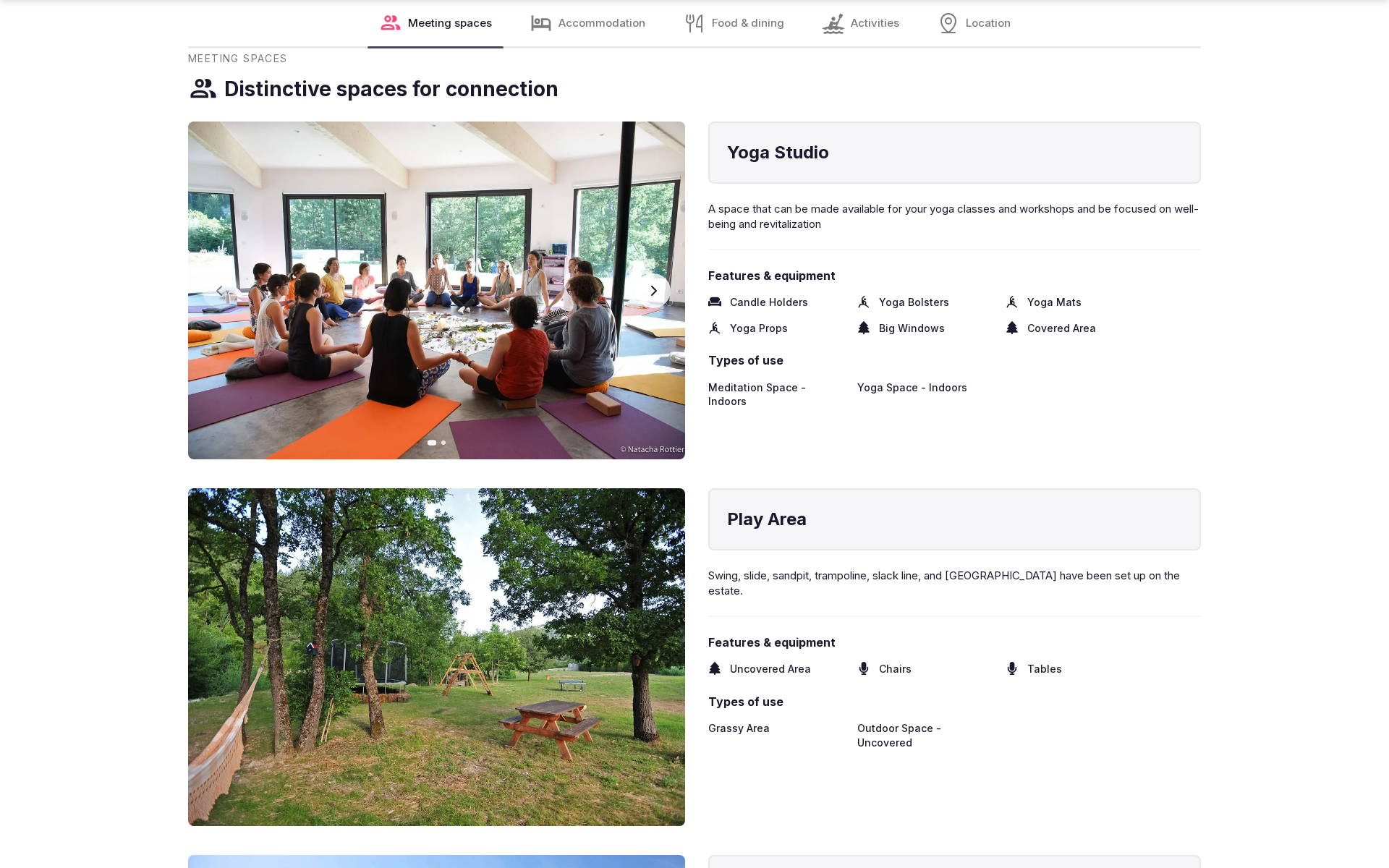
scroll to position [2421, 0]
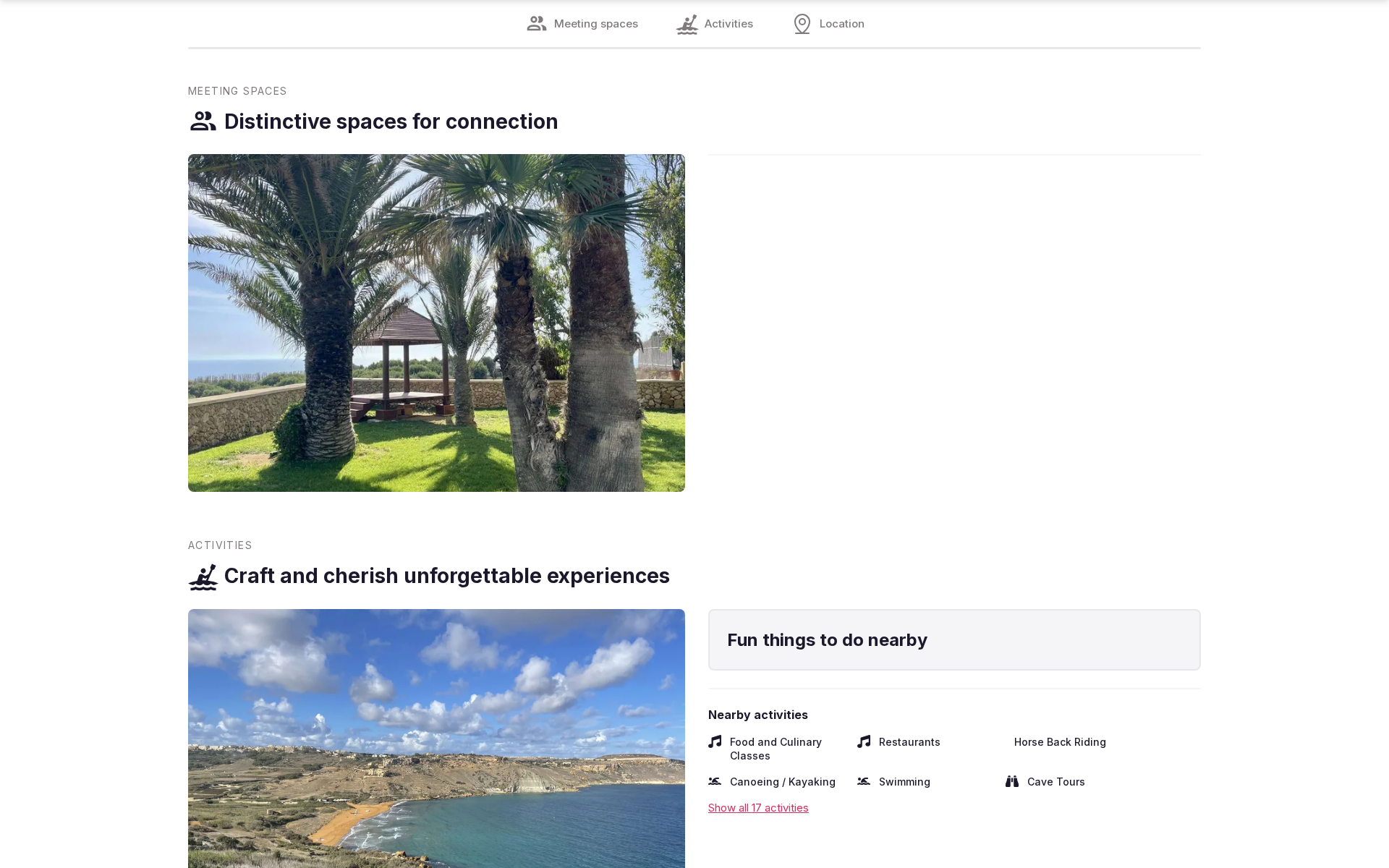
scroll to position [2421, 0]
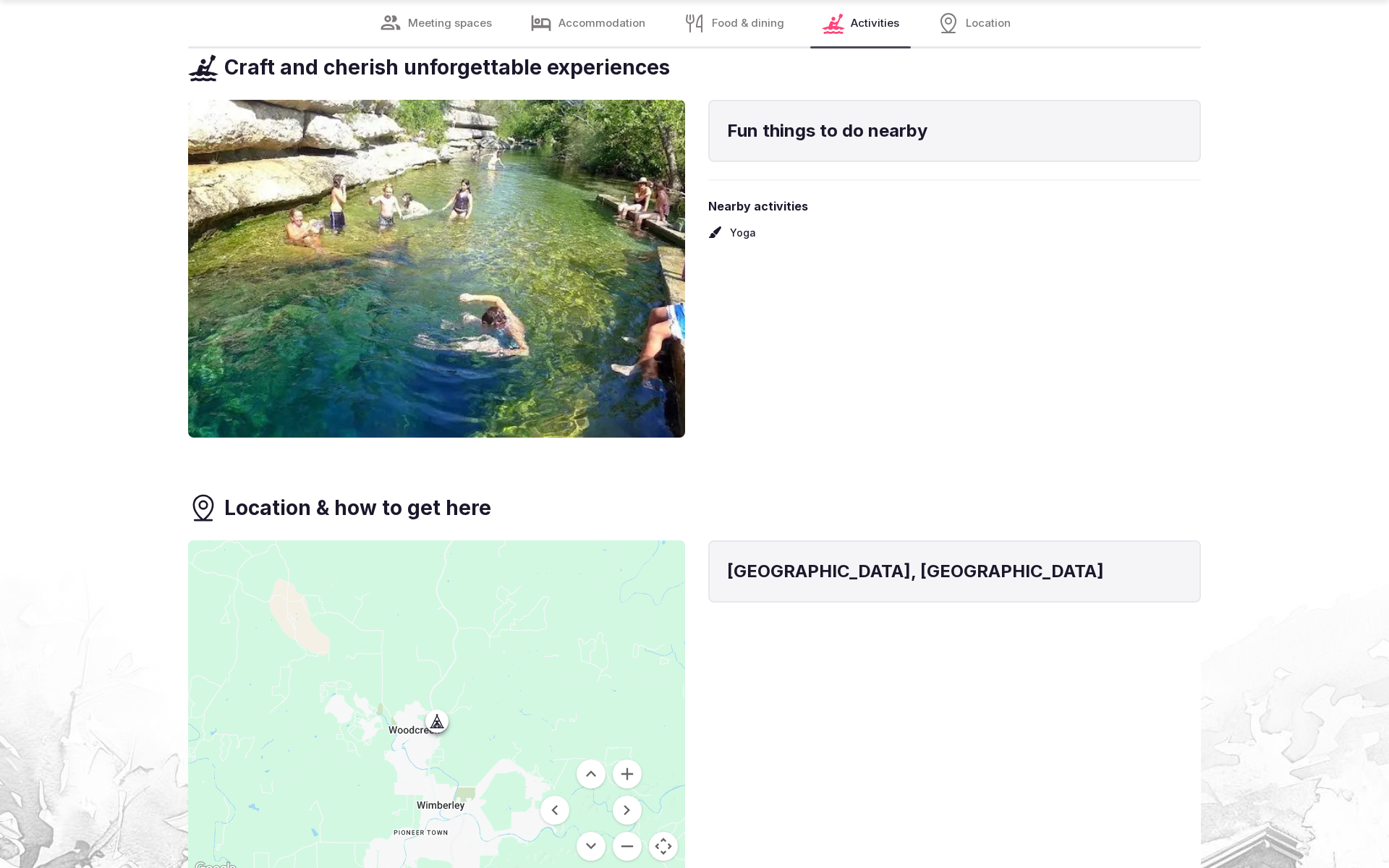
scroll to position [3210, 0]
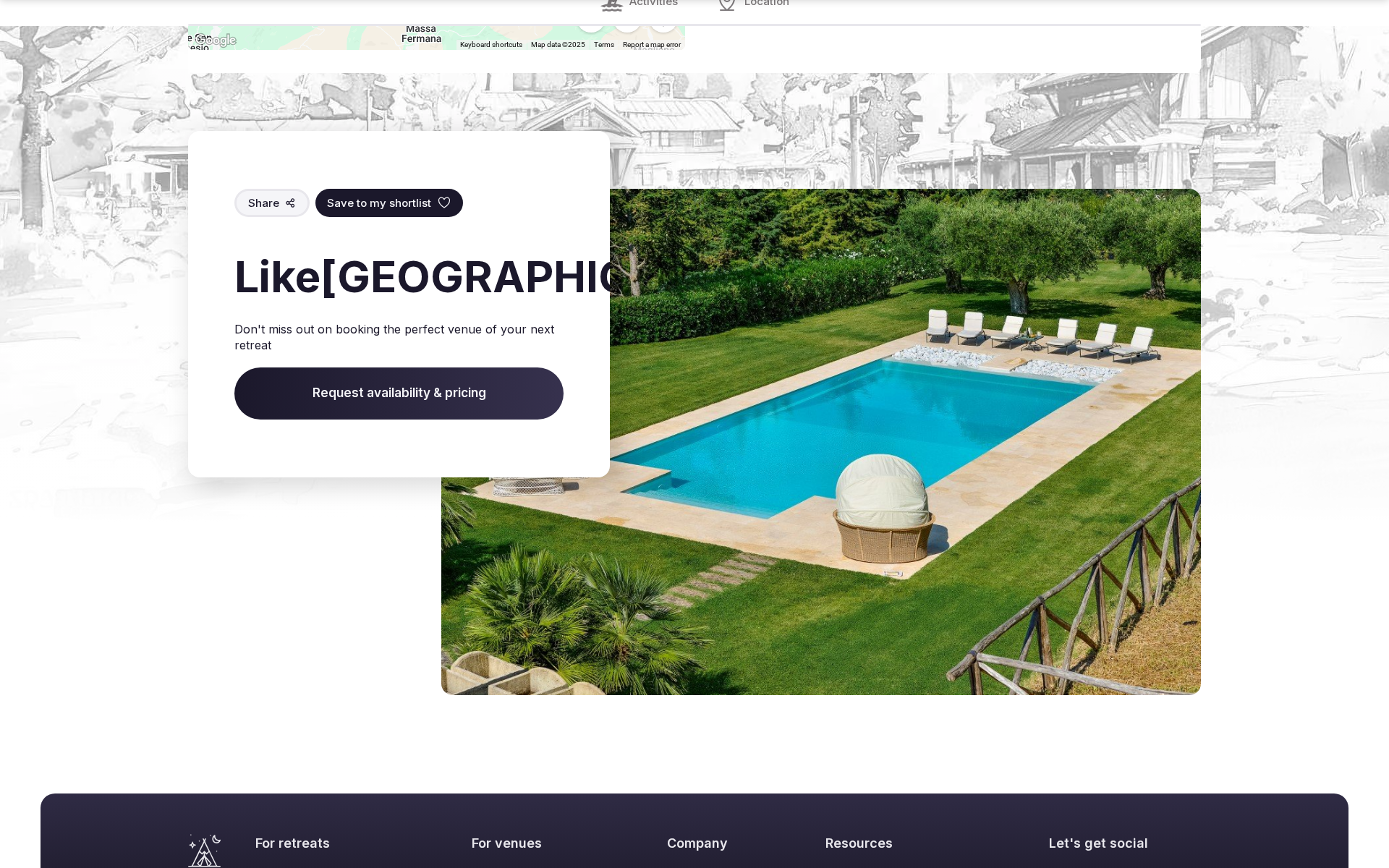
scroll to position [1984, 0]
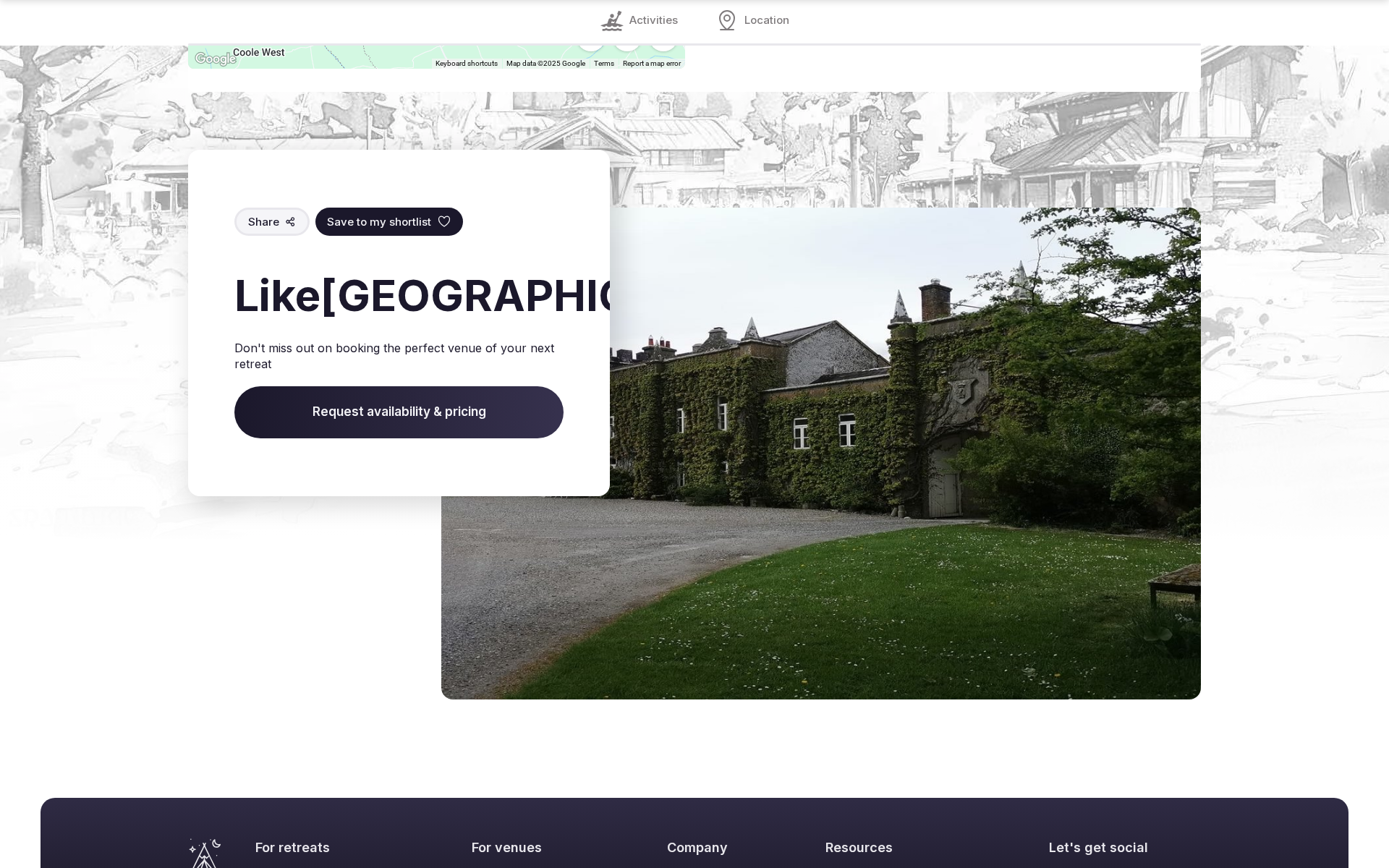
scroll to position [2005, 0]
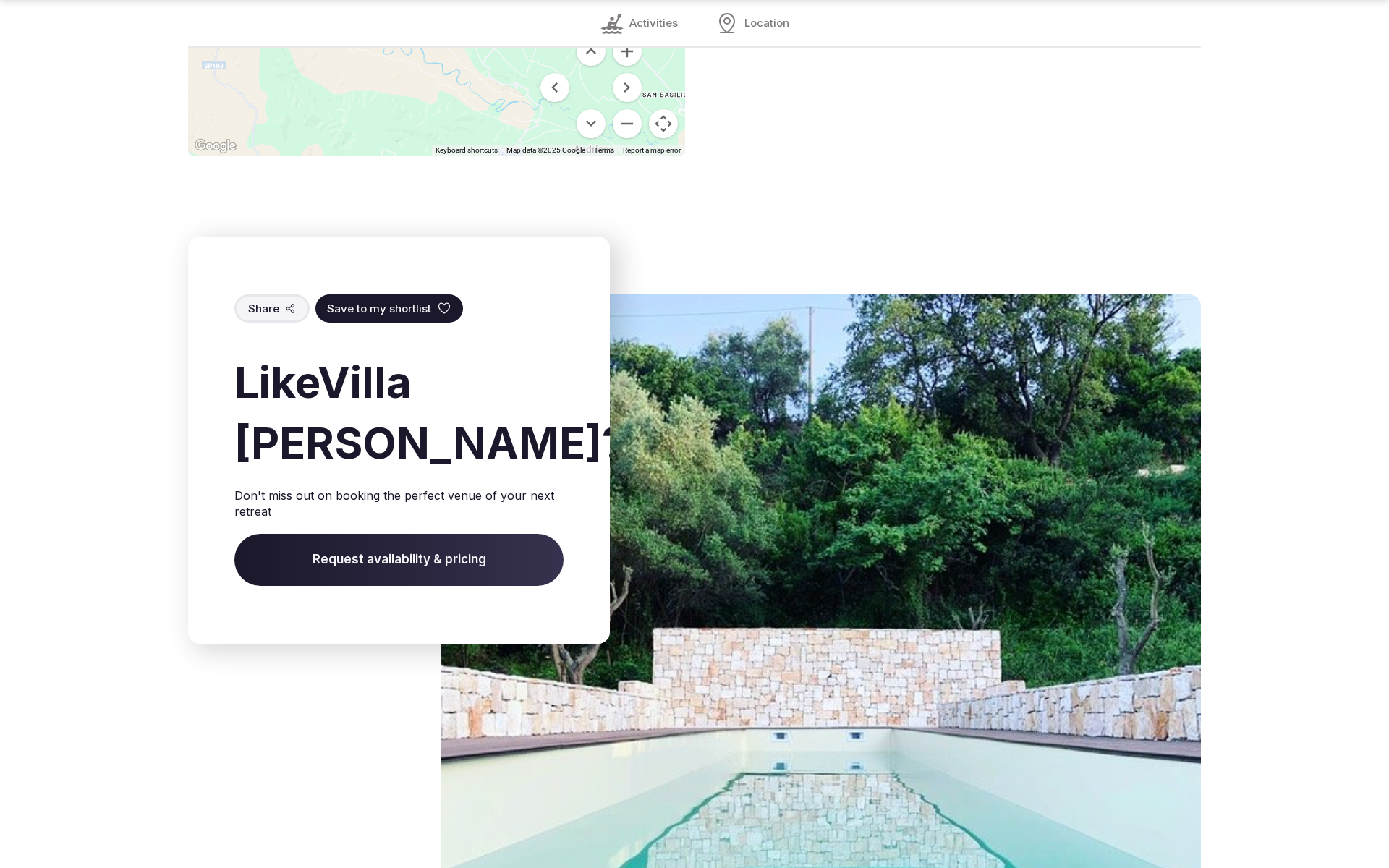
scroll to position [2360, 0]
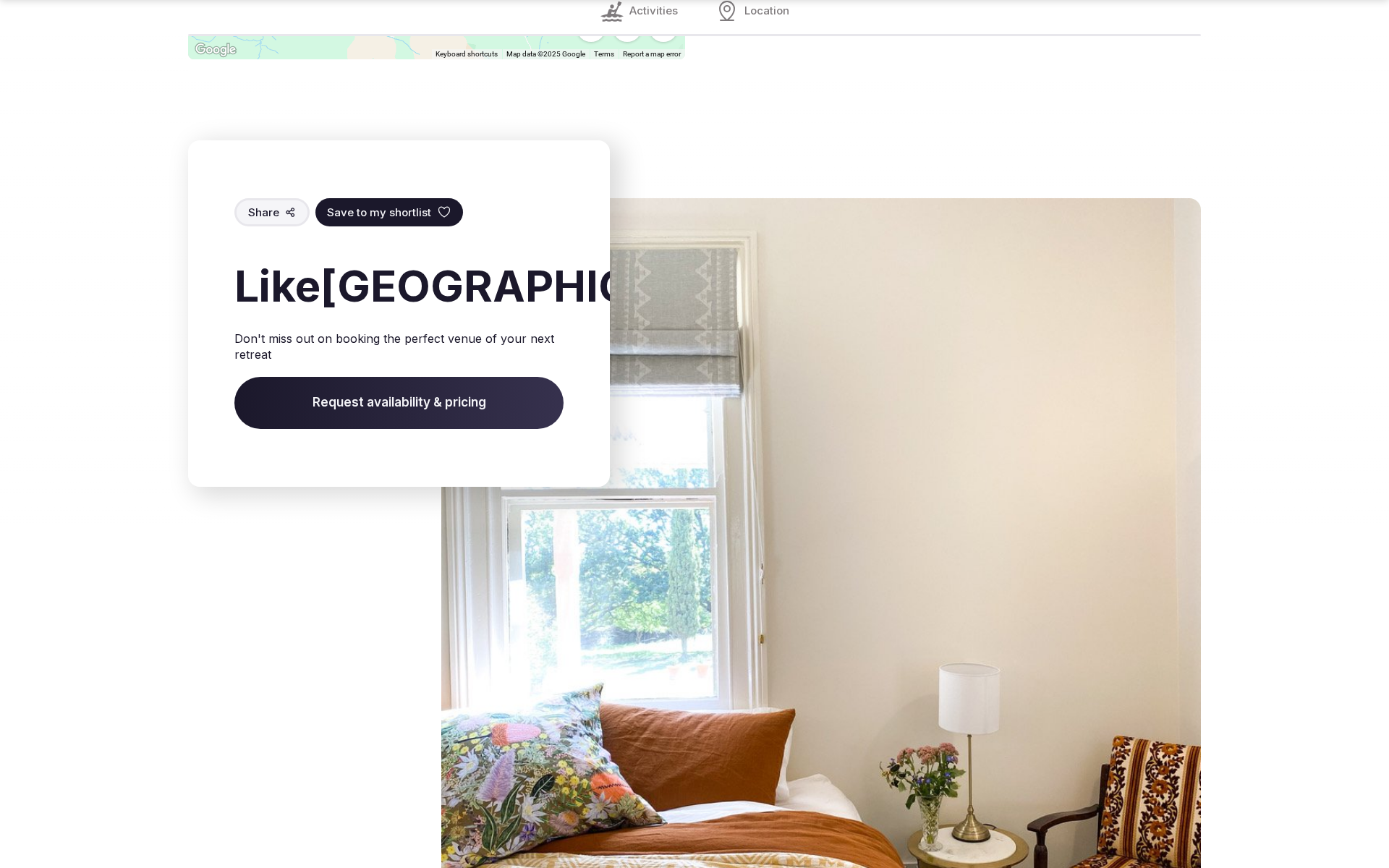
scroll to position [2406, 0]
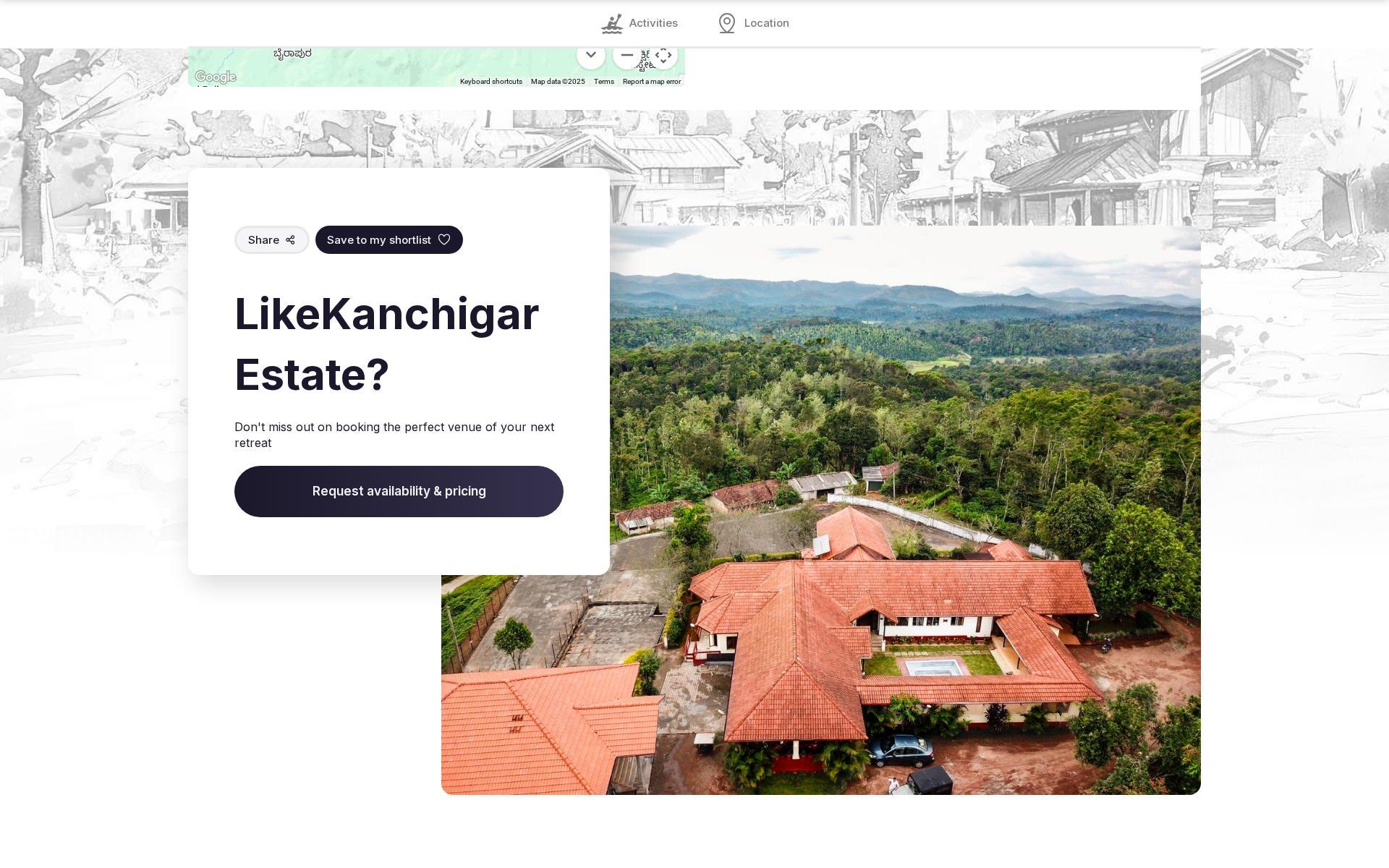
scroll to position [2101, 0]
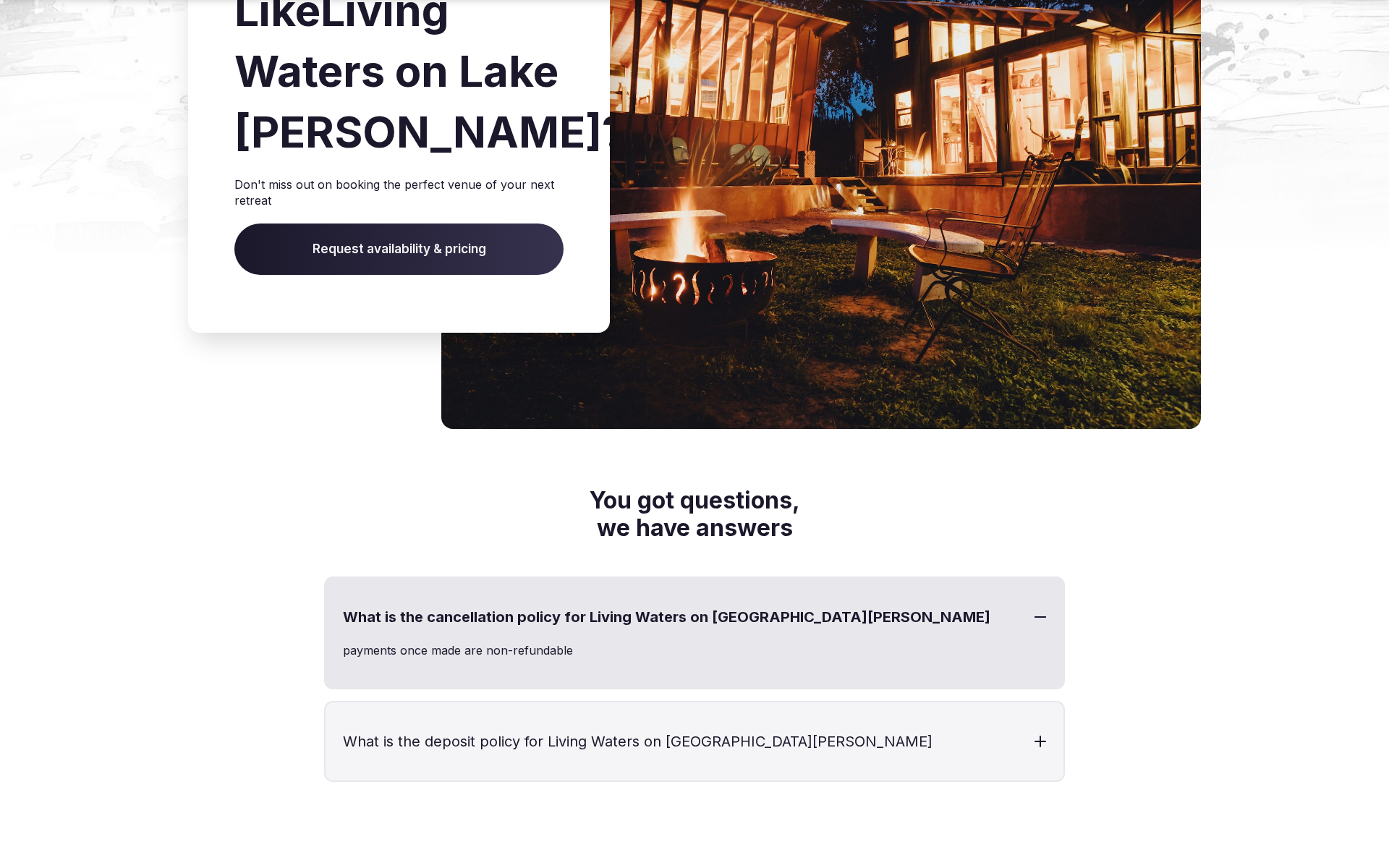
scroll to position [2072, 0]
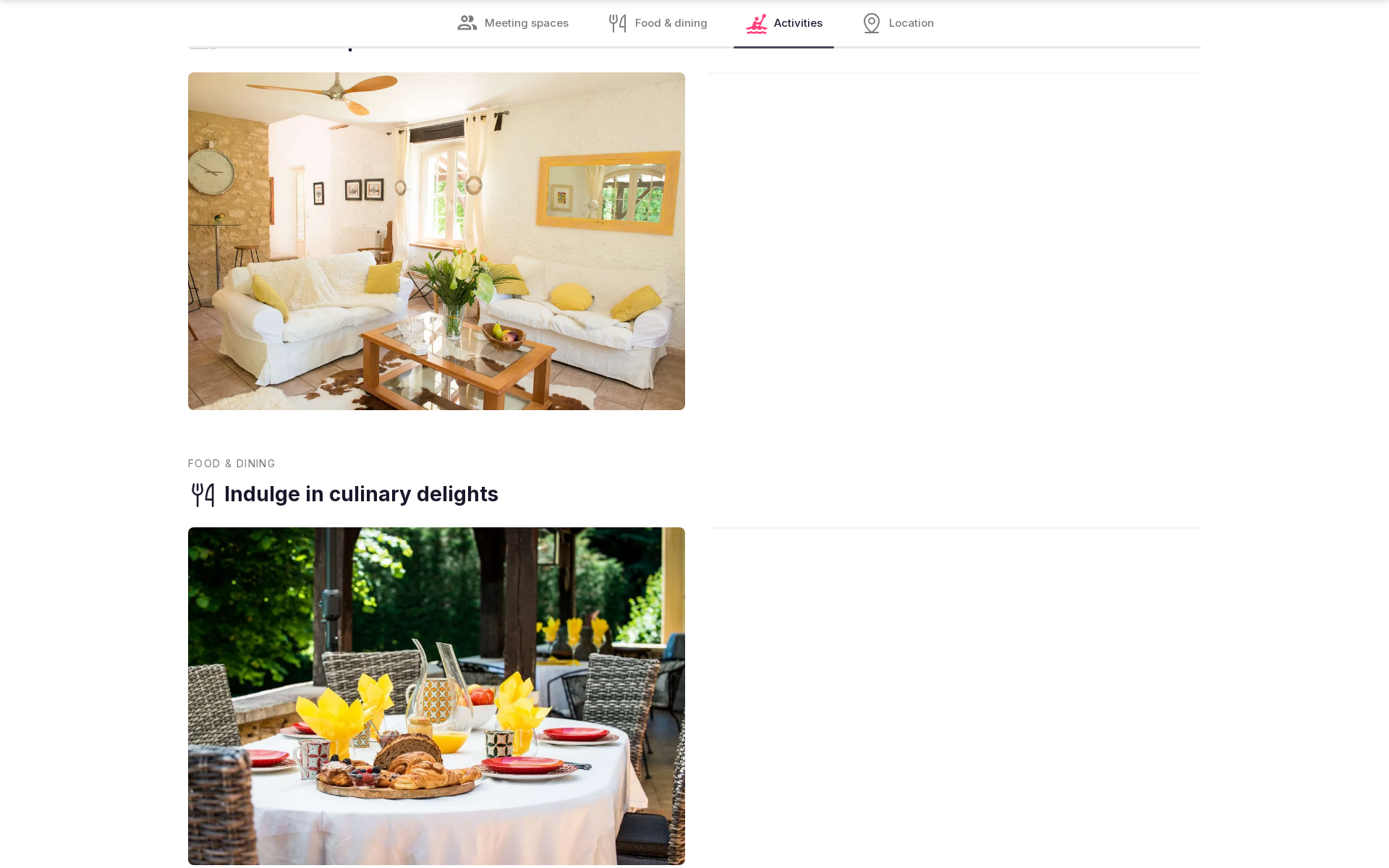
scroll to position [2378, 0]
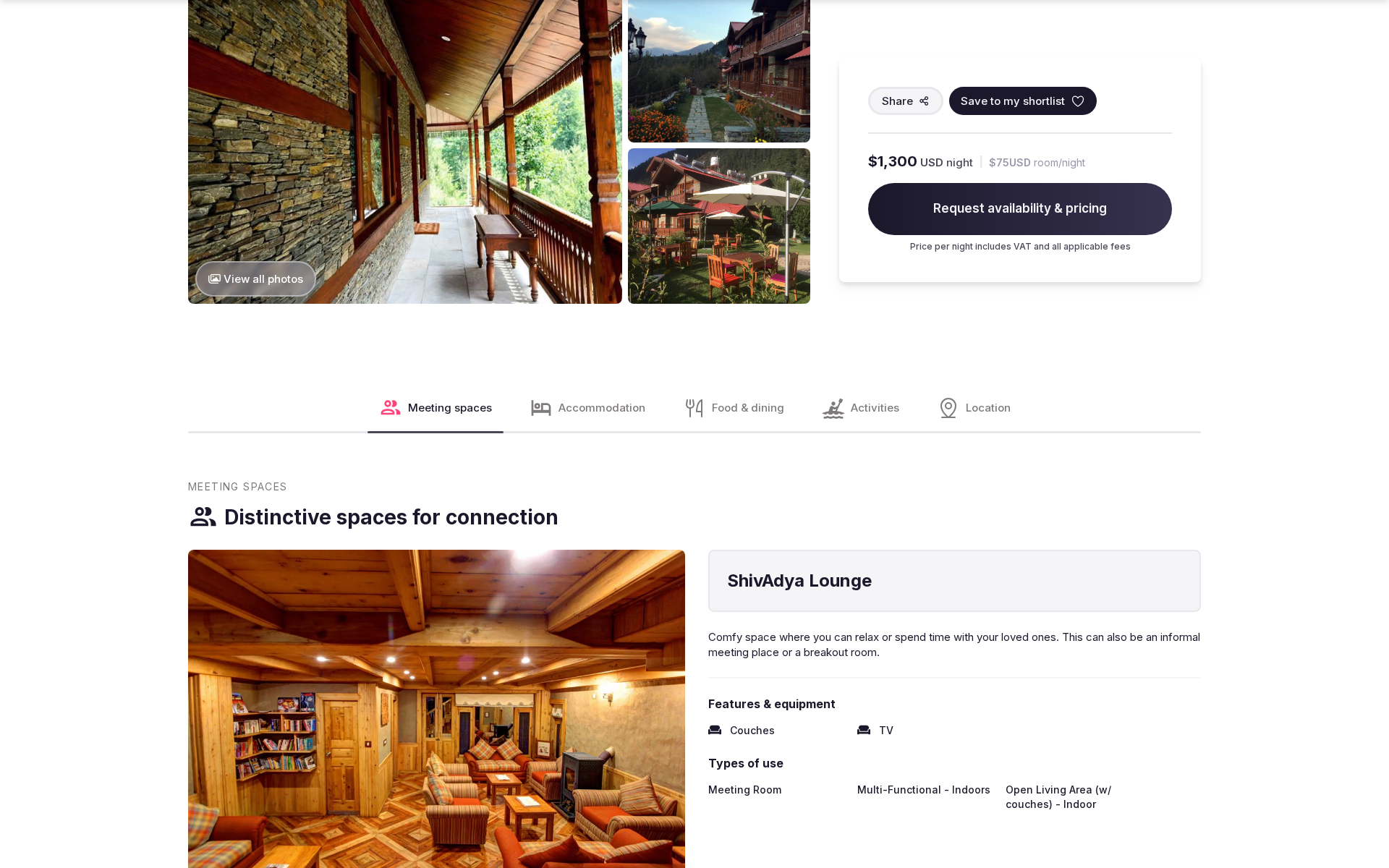
scroll to position [2469, 0]
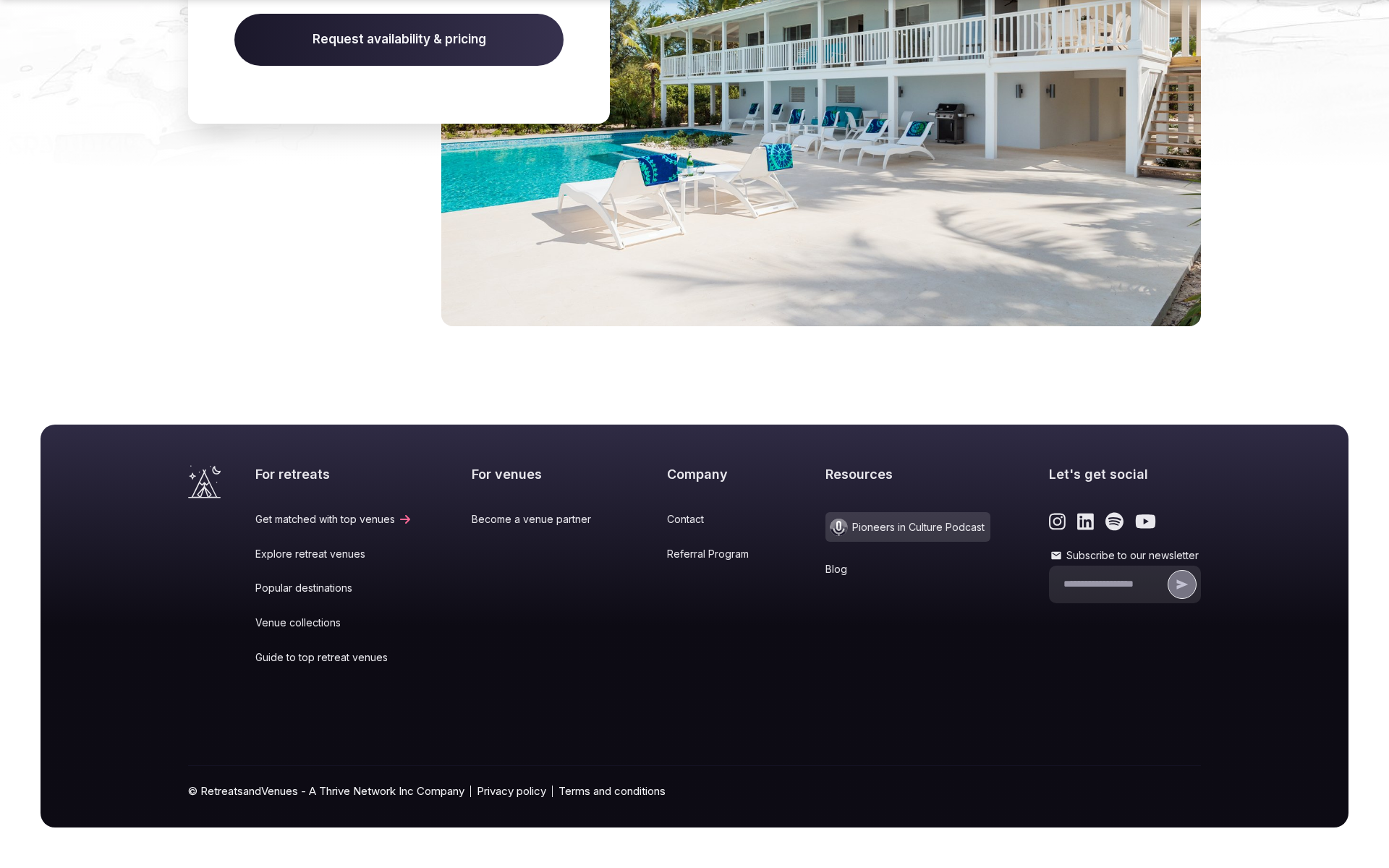
scroll to position [1560, 0]
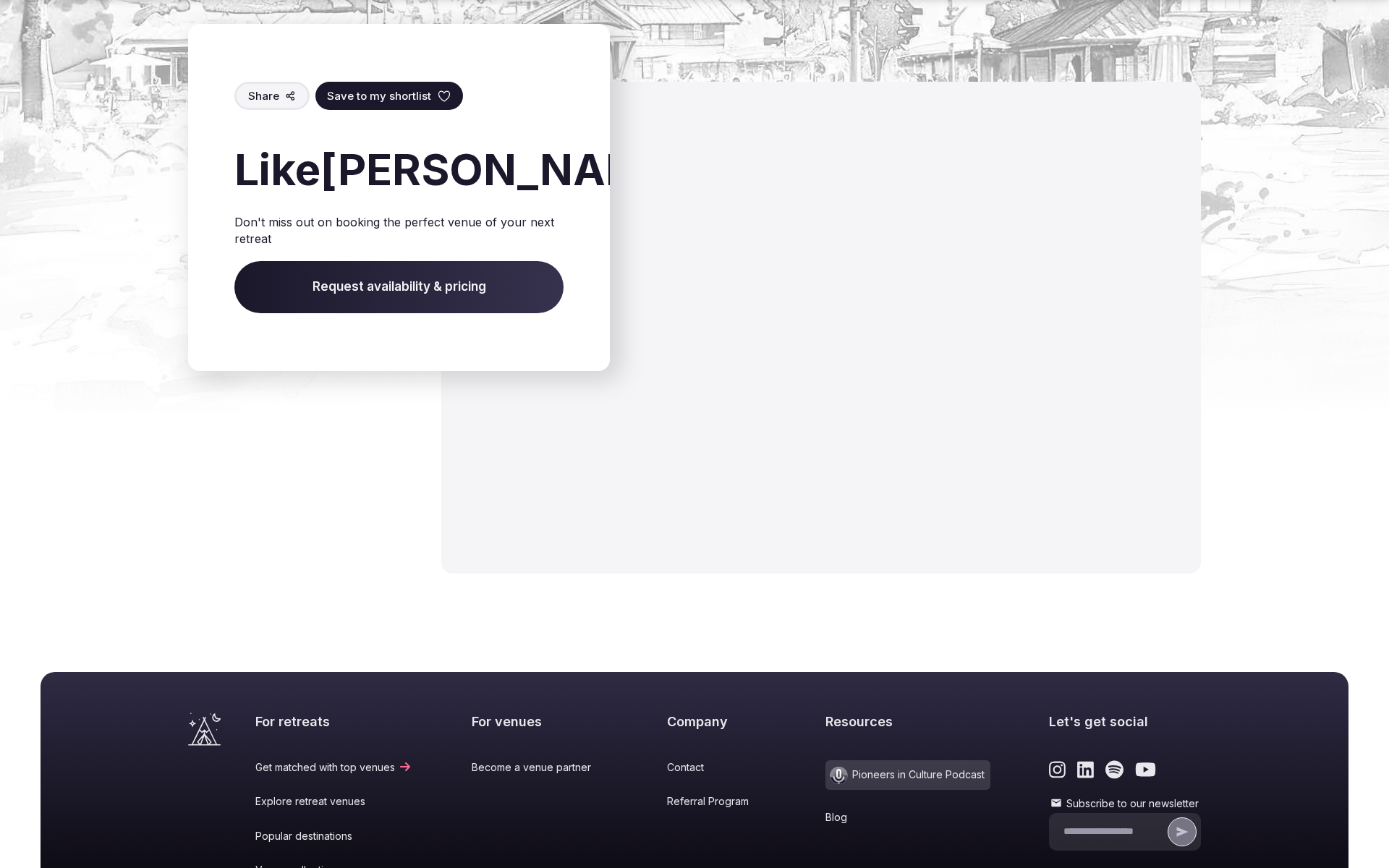
scroll to position [2044, 0]
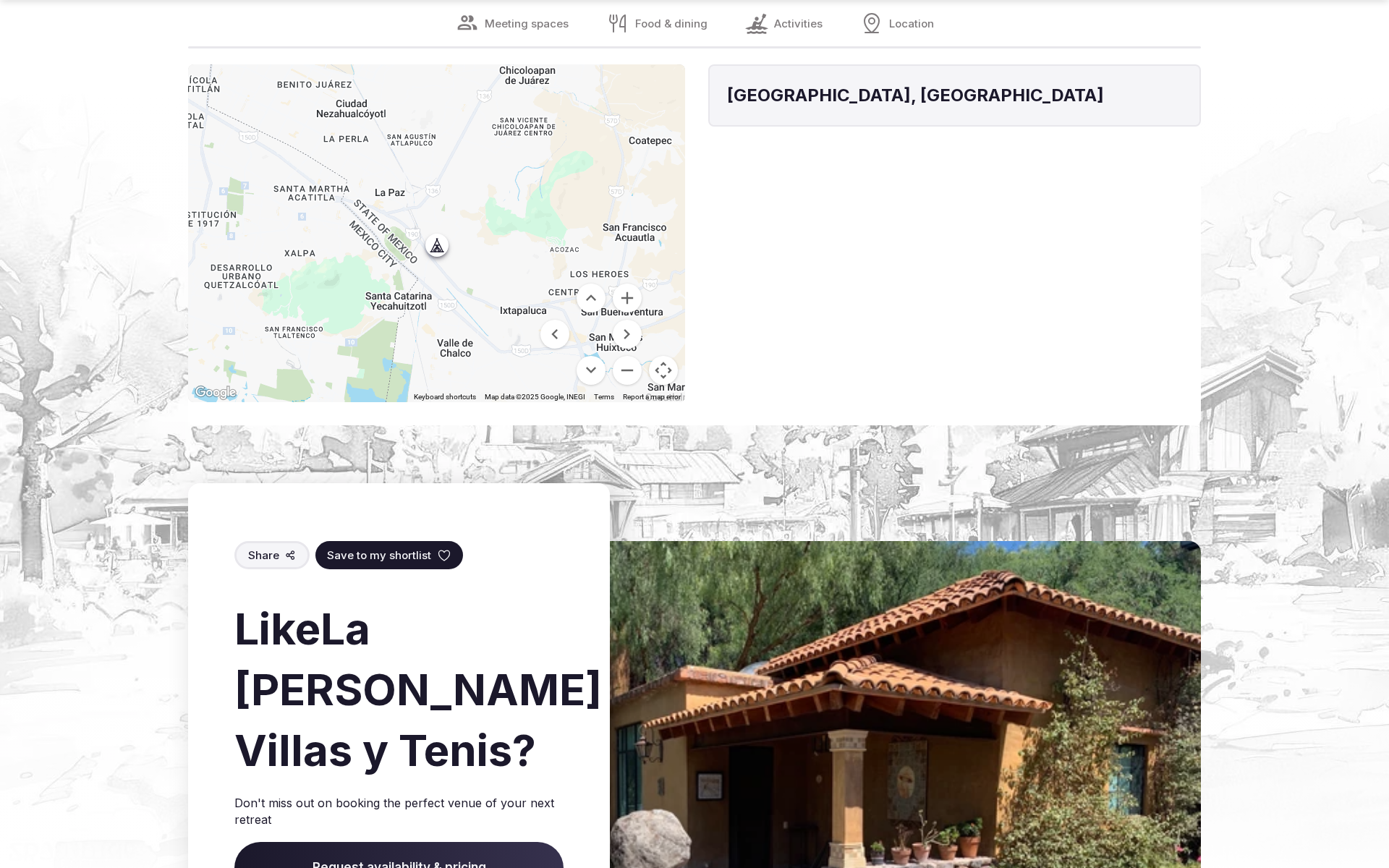
scroll to position [2367, 0]
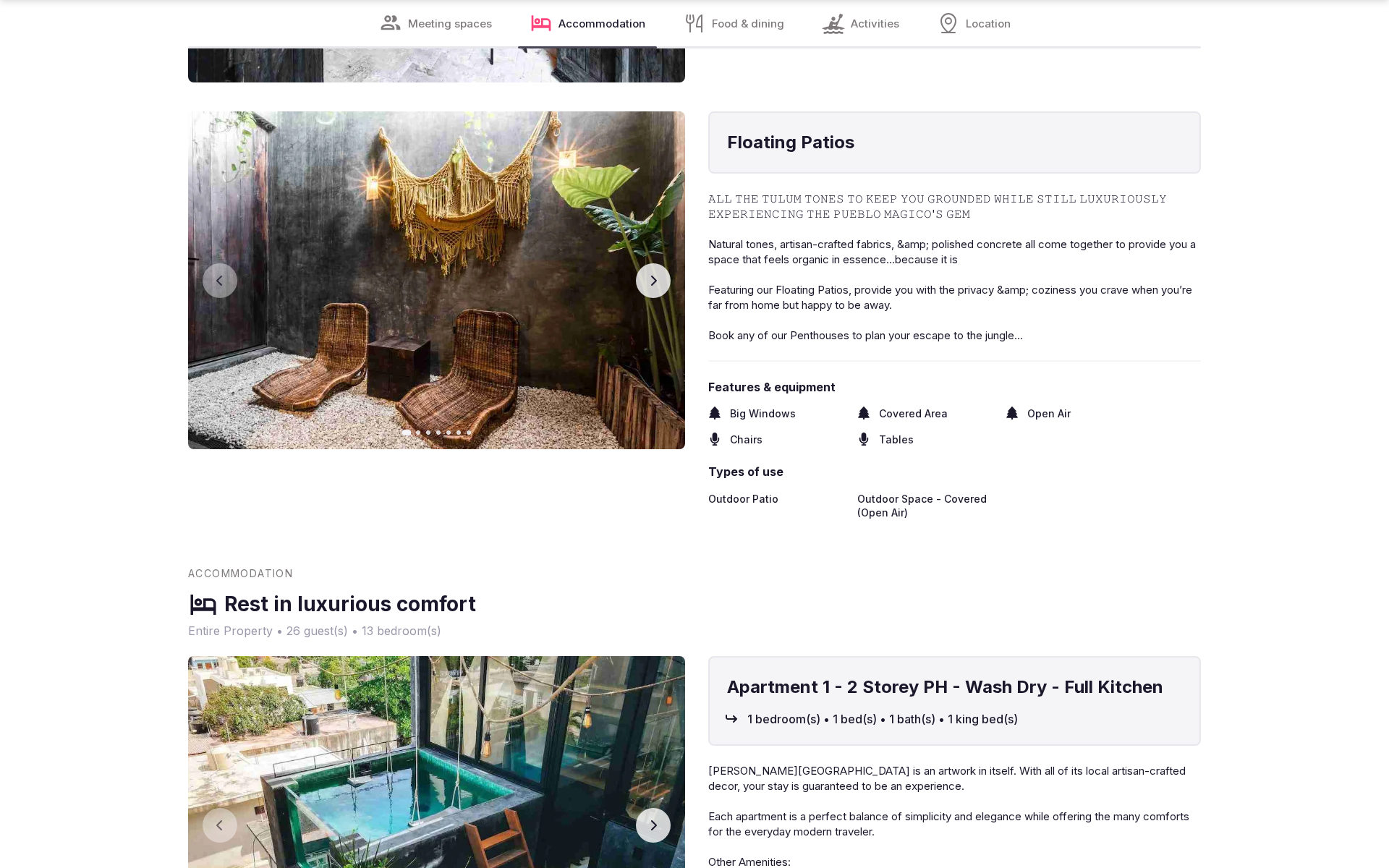
scroll to position [3210, 0]
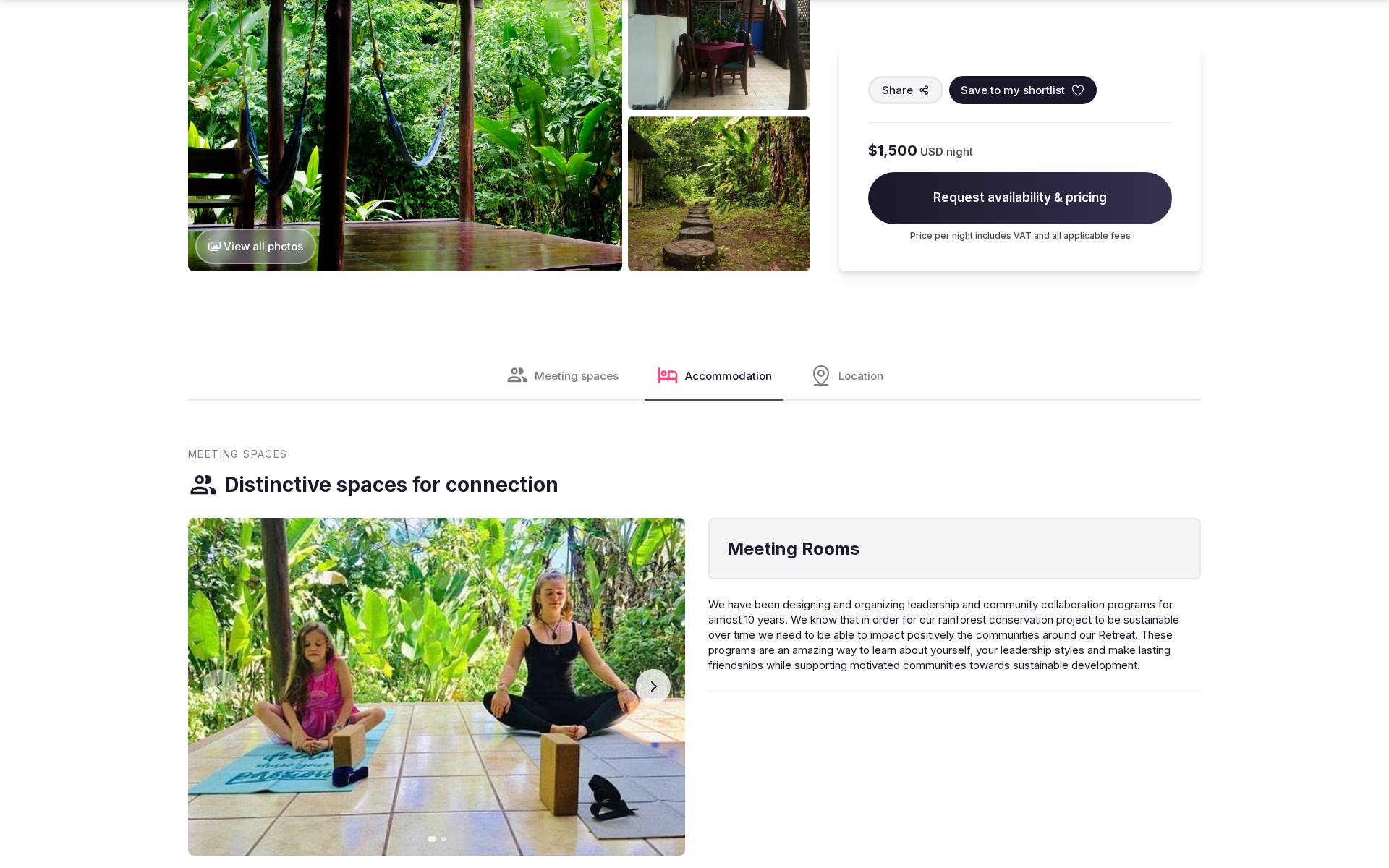
scroll to position [2469, 0]
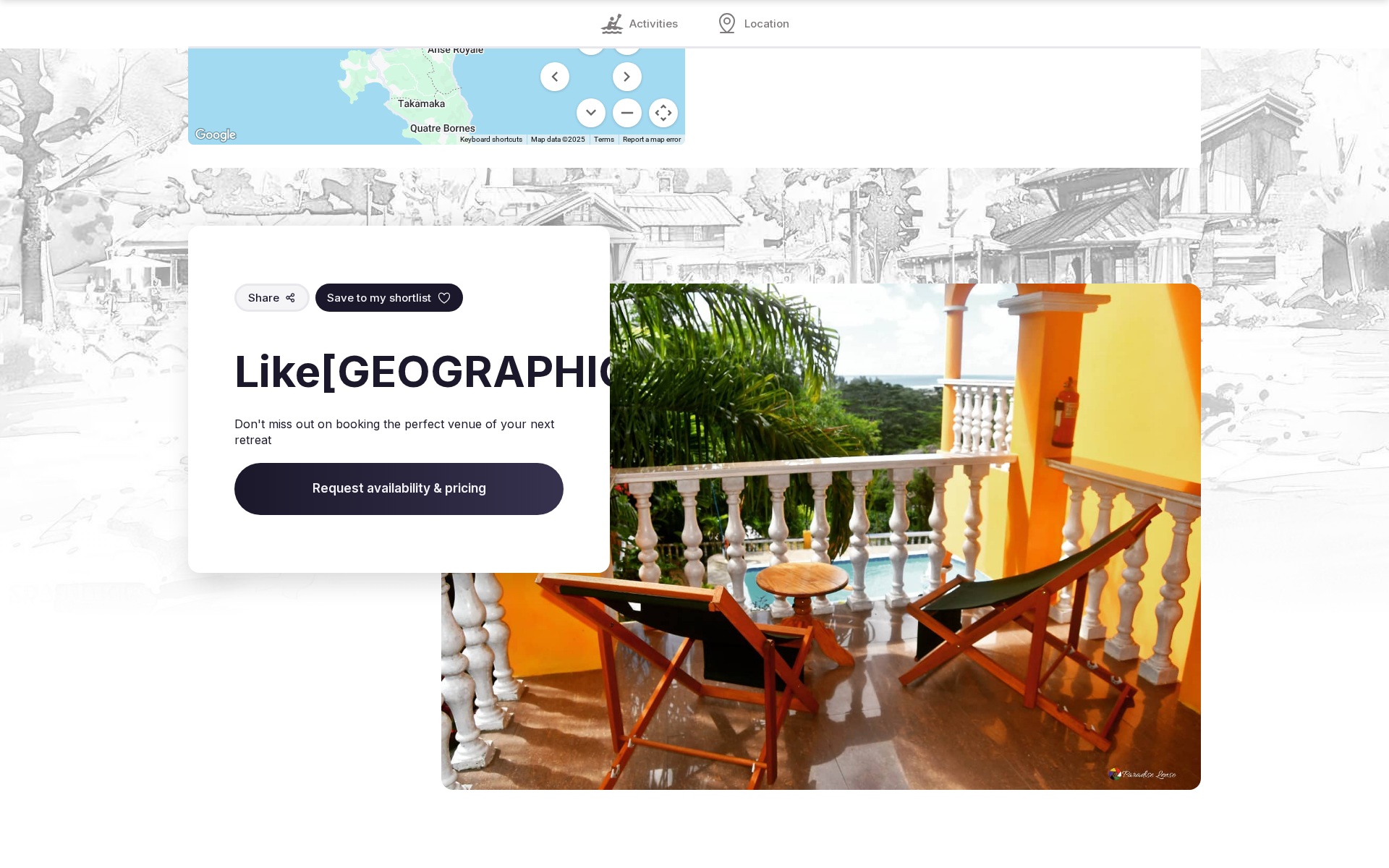
scroll to position [2096, 0]
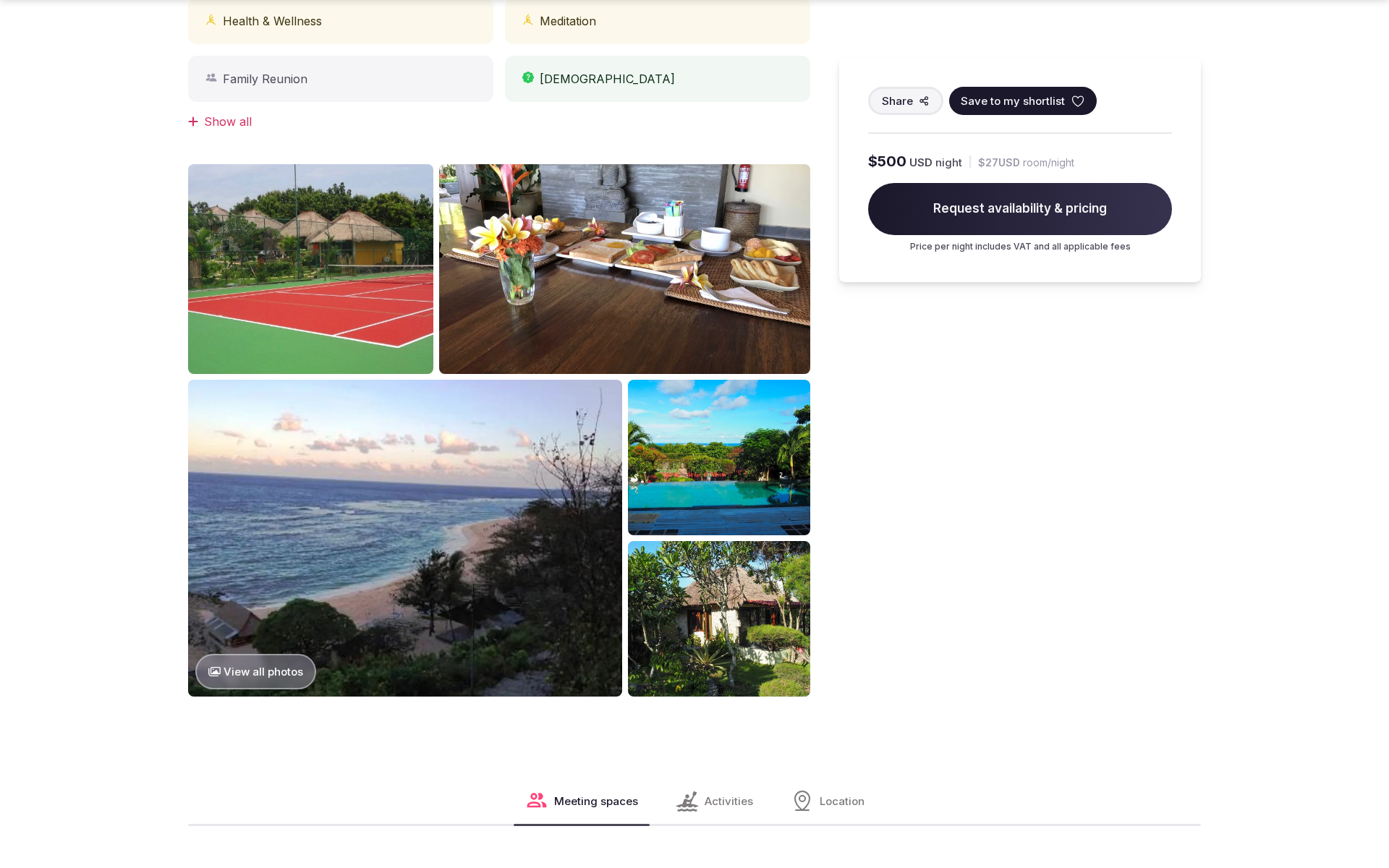
scroll to position [1589, 0]
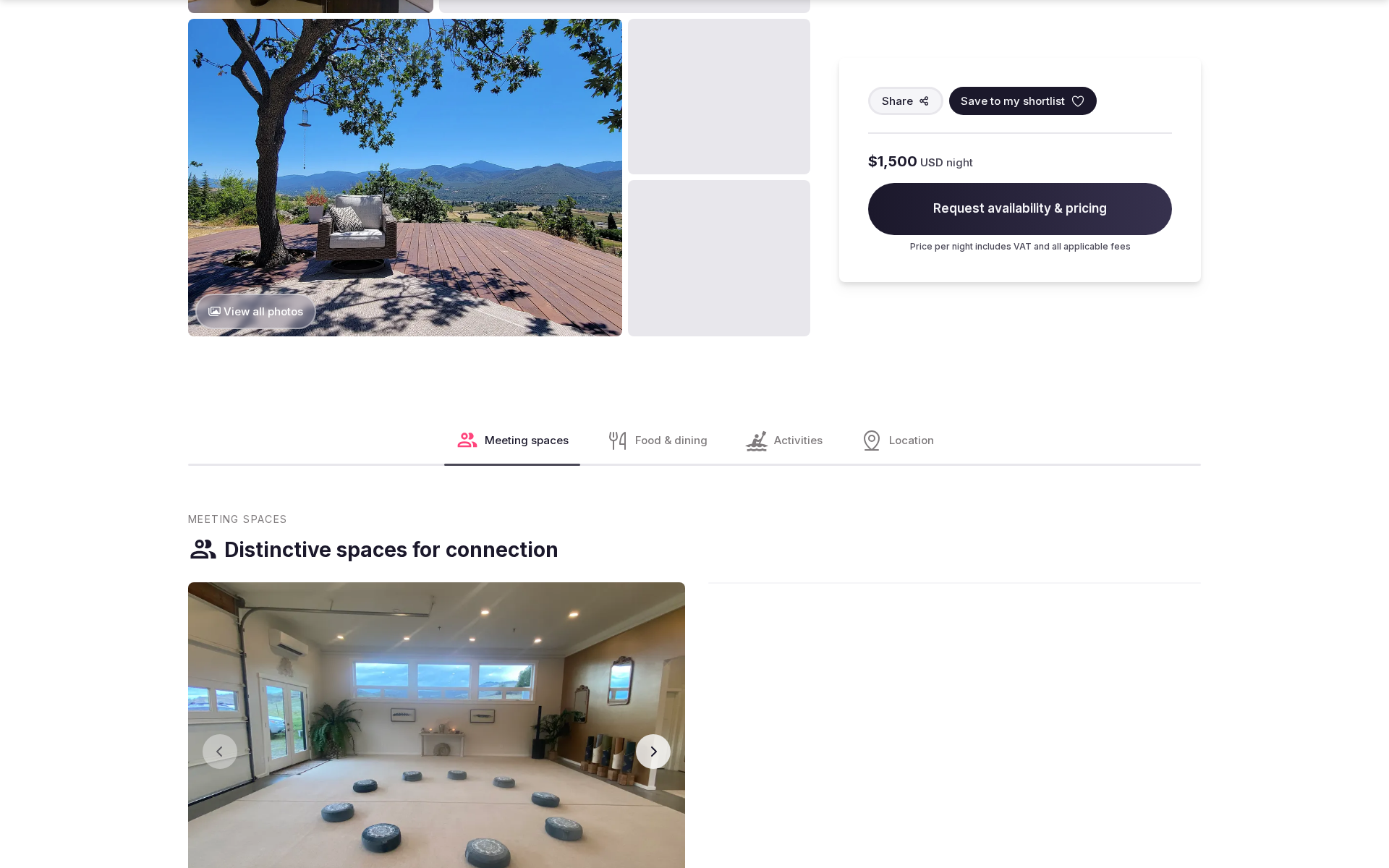
scroll to position [3259, 0]
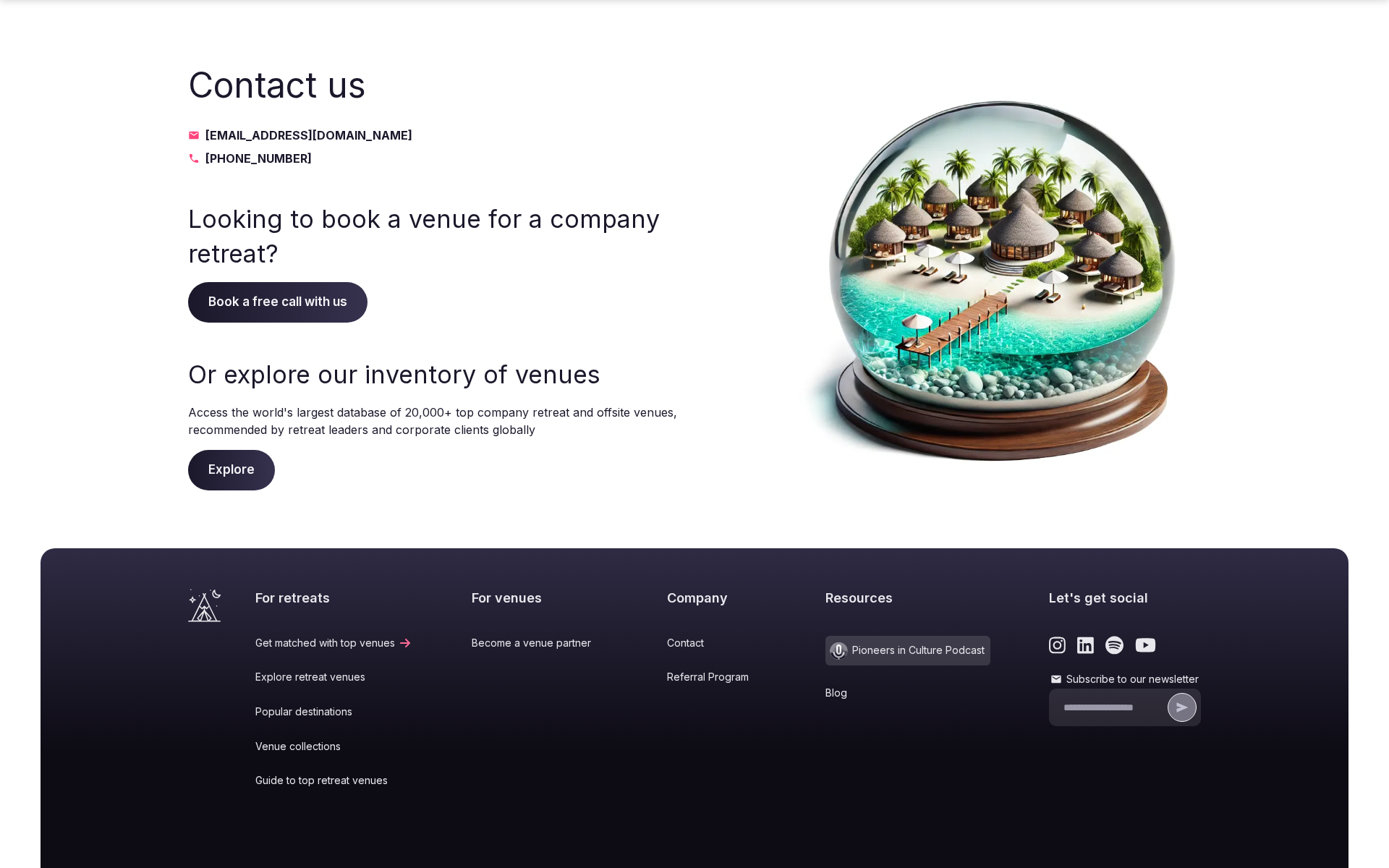
scroll to position [123, 0]
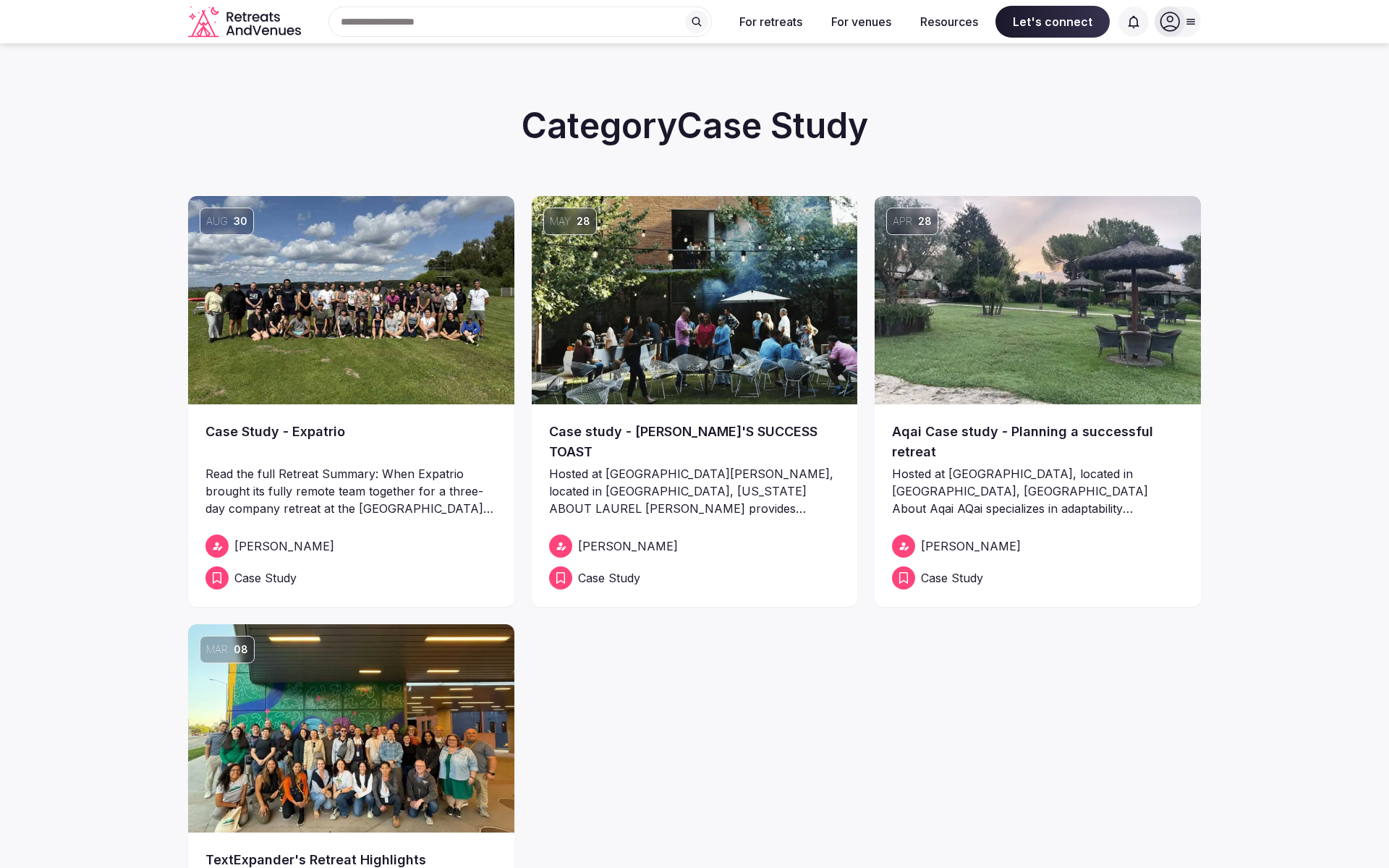
scroll to position [709, 0]
